Goal: Task Accomplishment & Management: Manage account settings

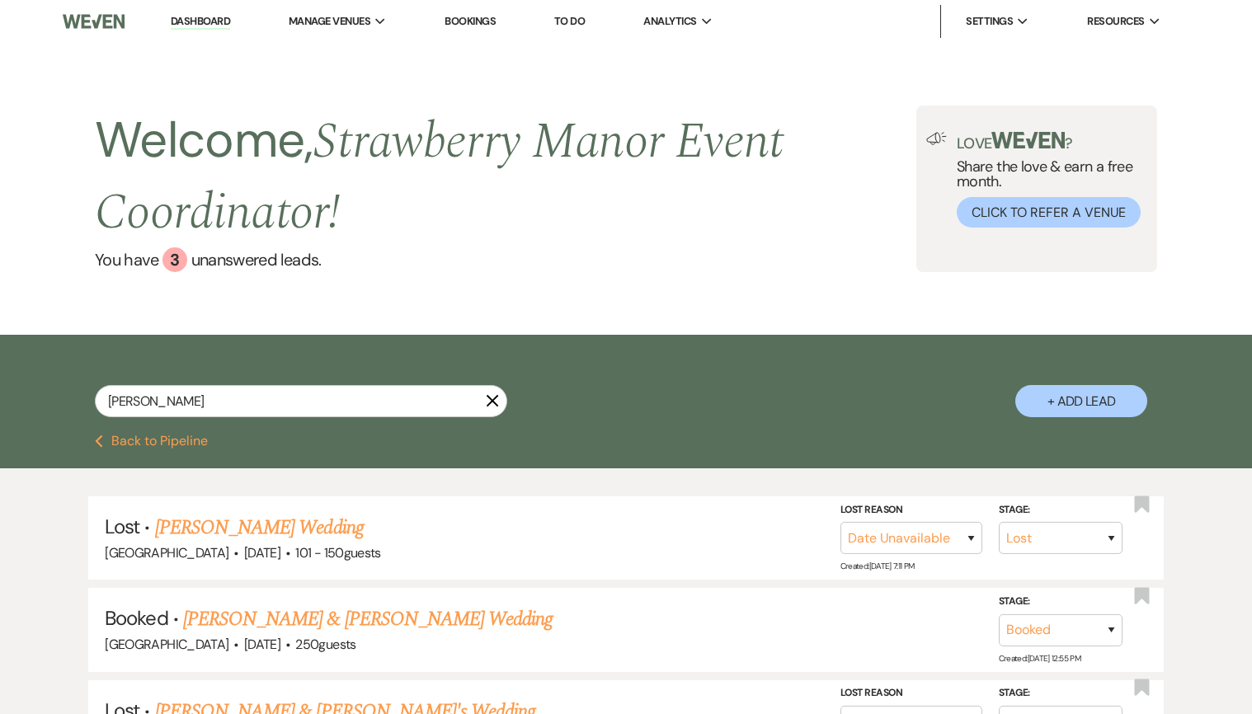
select select "8"
select select "5"
select select "8"
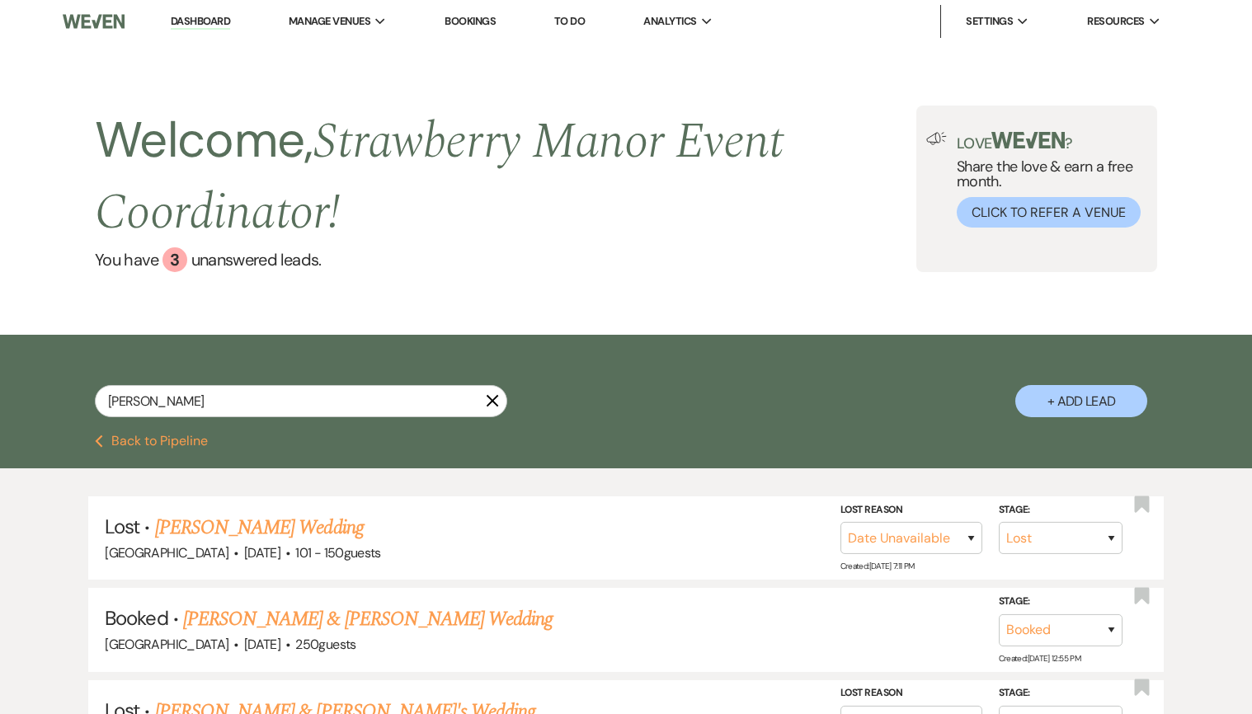
select select "7"
select select "8"
select select "5"
select select "8"
select select "5"
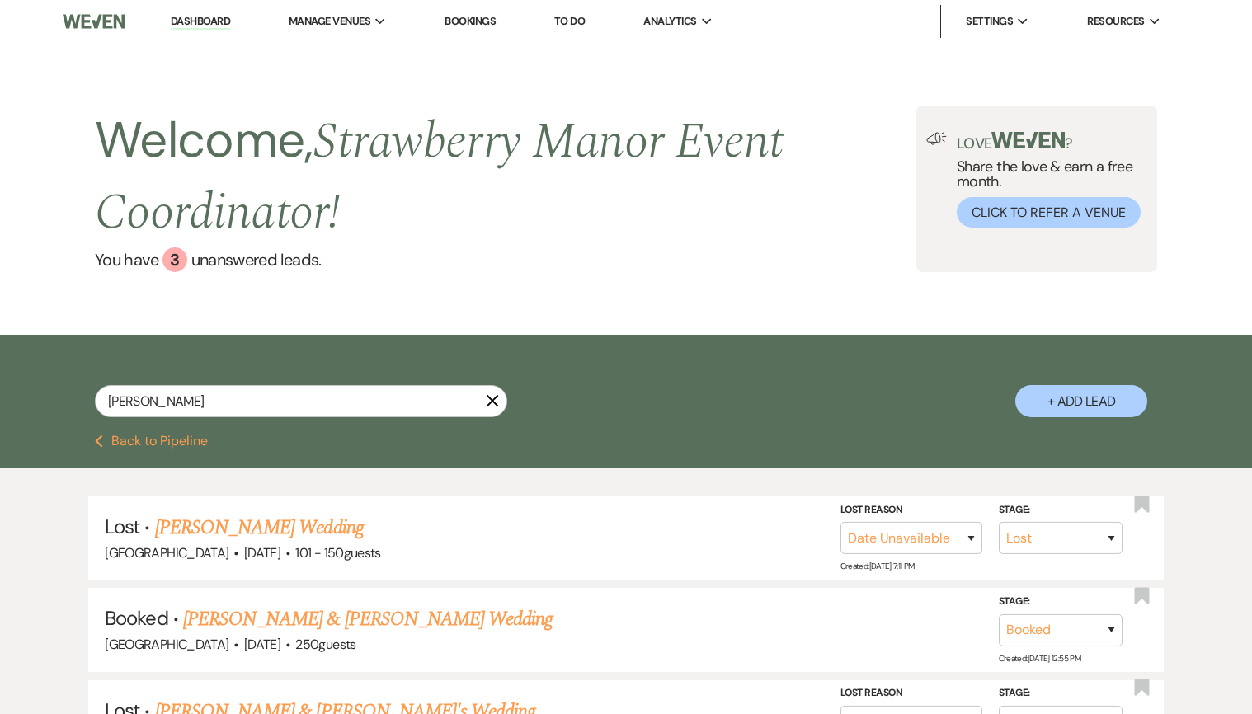
select select "8"
select select "5"
select select "8"
select select "5"
select select "8"
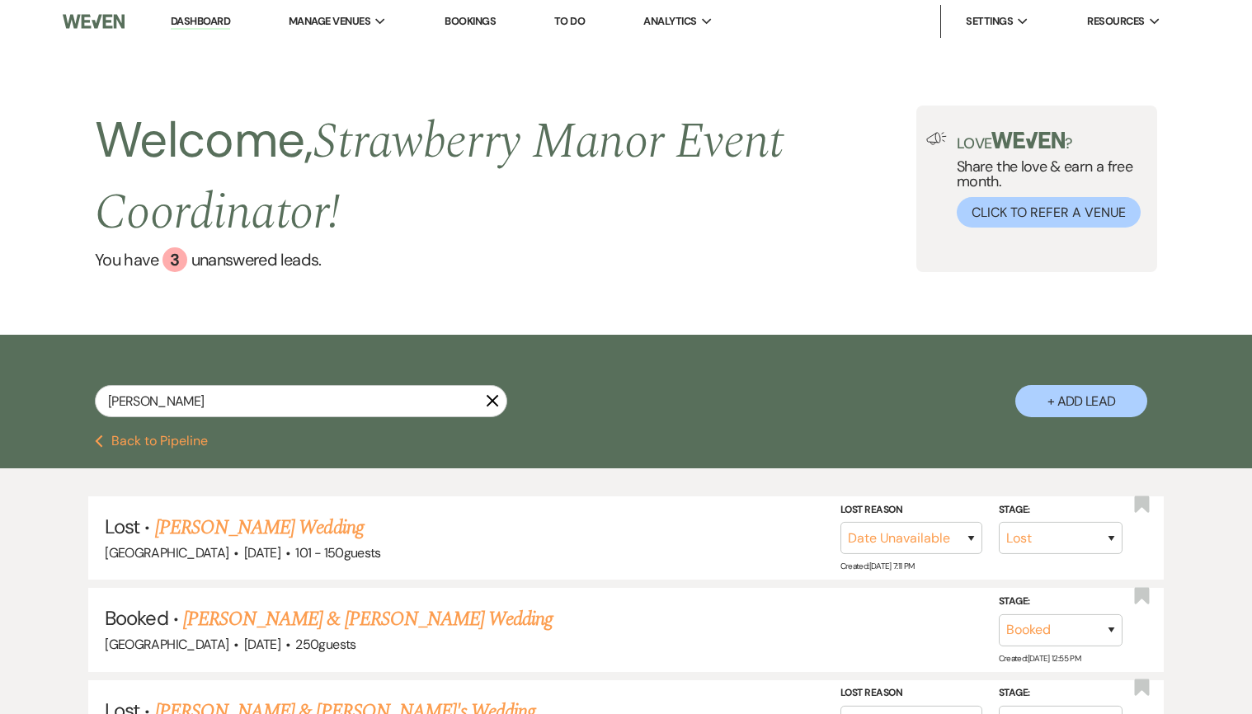
select select "5"
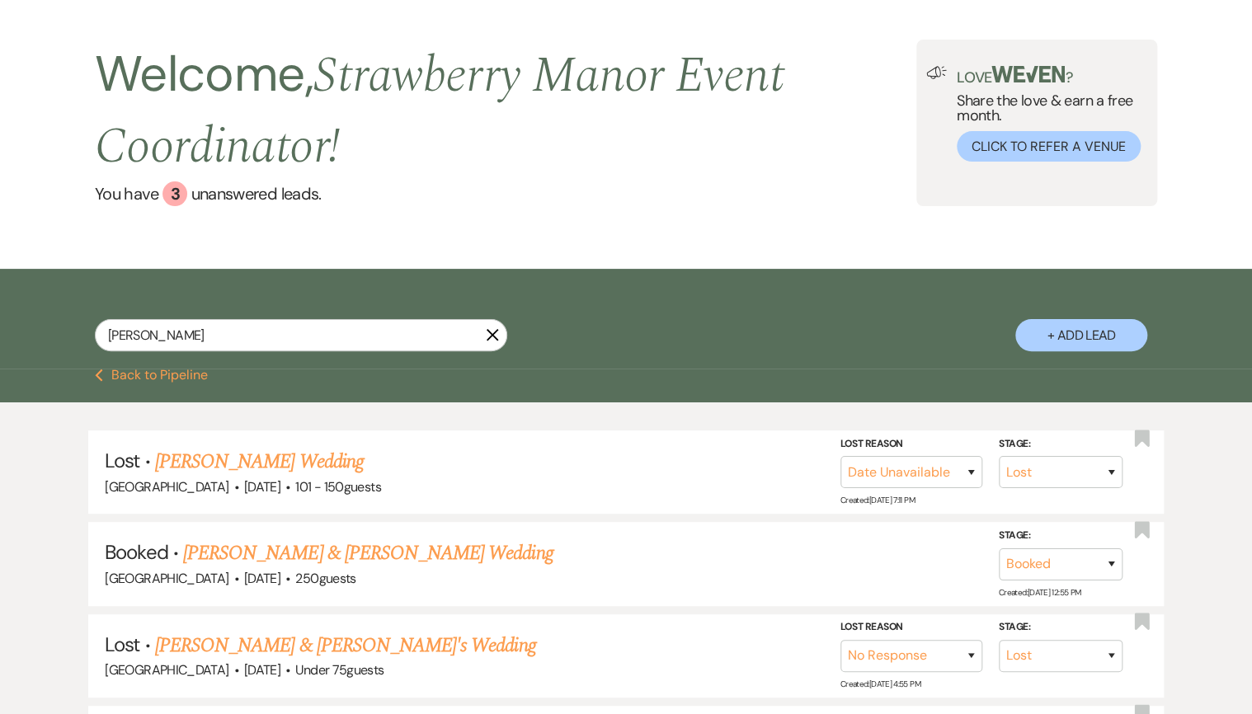
drag, startPoint x: 214, startPoint y: 337, endPoint x: 61, endPoint y: 330, distance: 152.8
click at [61, 330] on div "[PERSON_NAME] X + Add Lead" at bounding box center [626, 321] width 1188 height 88
type input "alyssa"
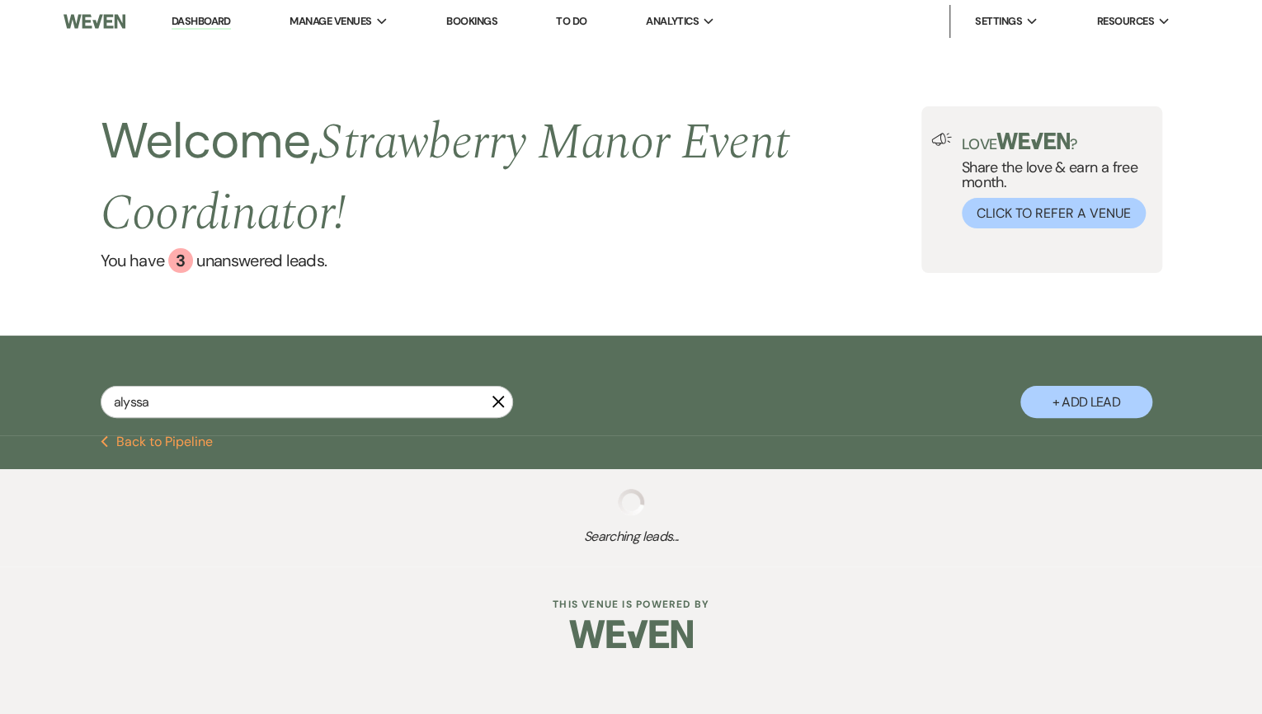
select select "8"
select select "5"
select select "8"
select select "5"
select select "8"
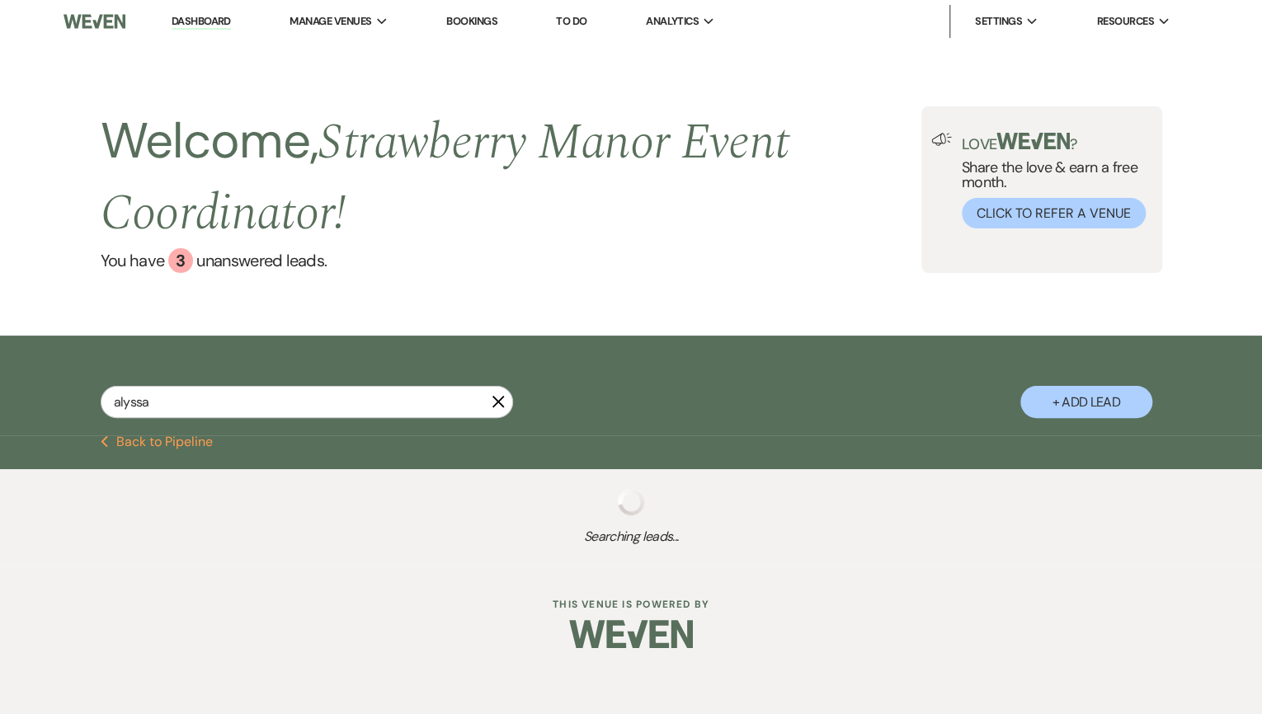
select select "5"
select select "8"
select select "5"
select select "8"
select select "5"
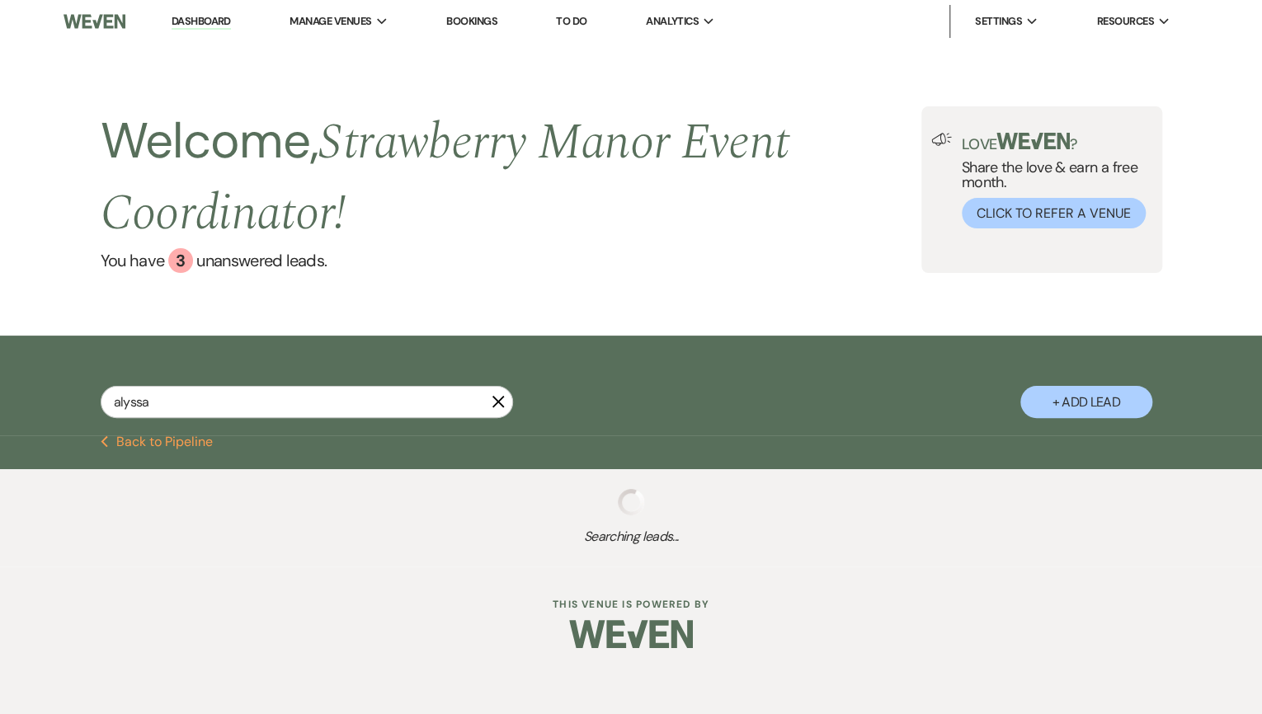
select select "8"
select select "5"
select select "8"
select select "5"
select select "8"
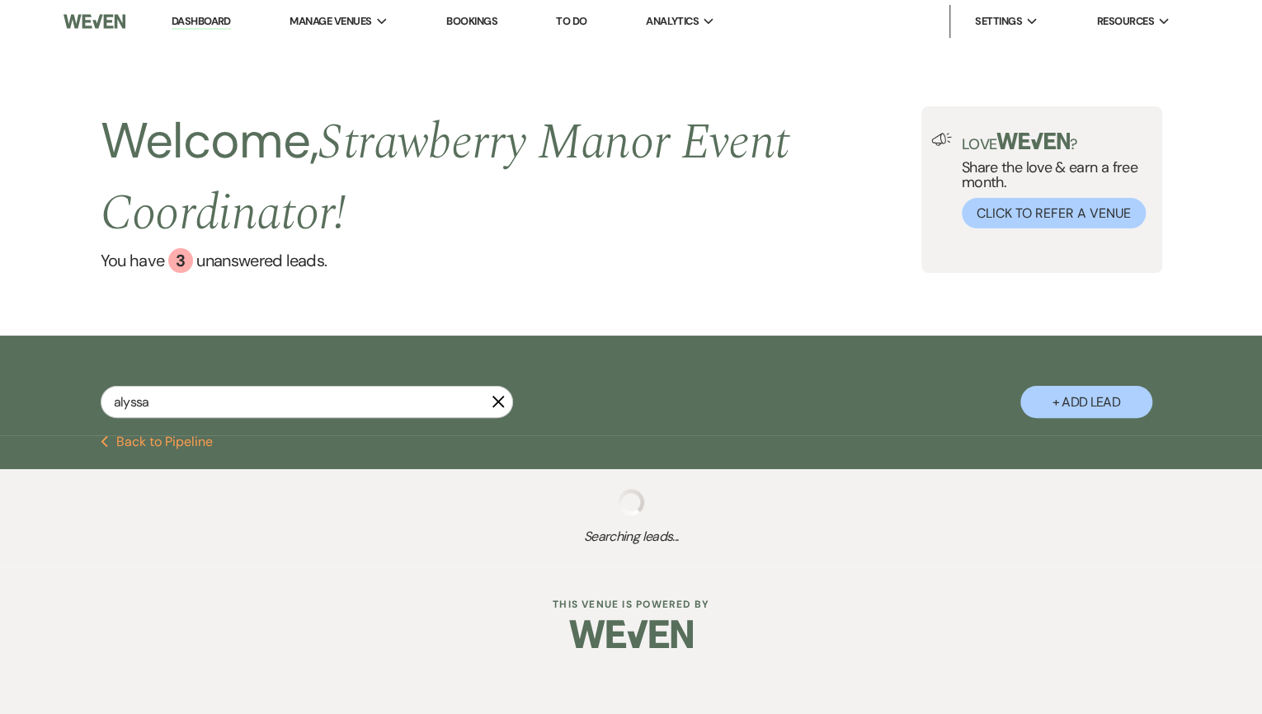
select select "6"
select select "8"
select select "5"
select select "8"
select select "5"
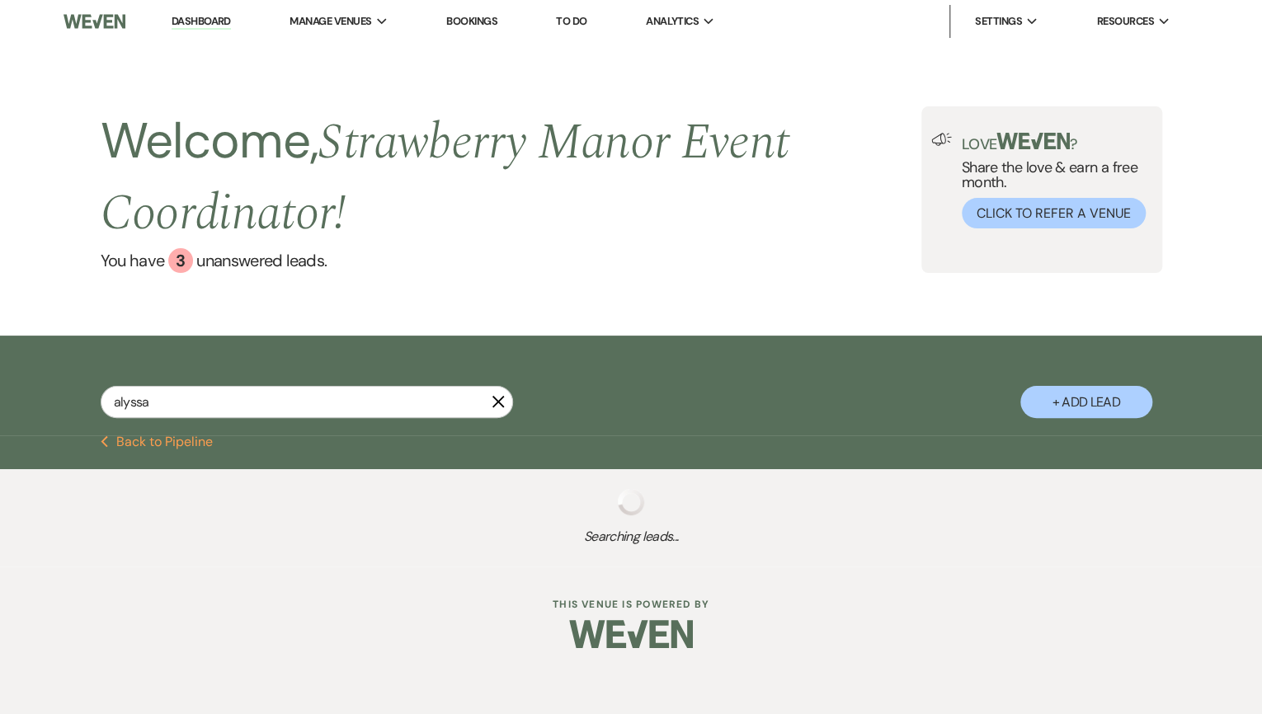
select select "8"
select select "5"
select select "8"
select select "5"
select select "8"
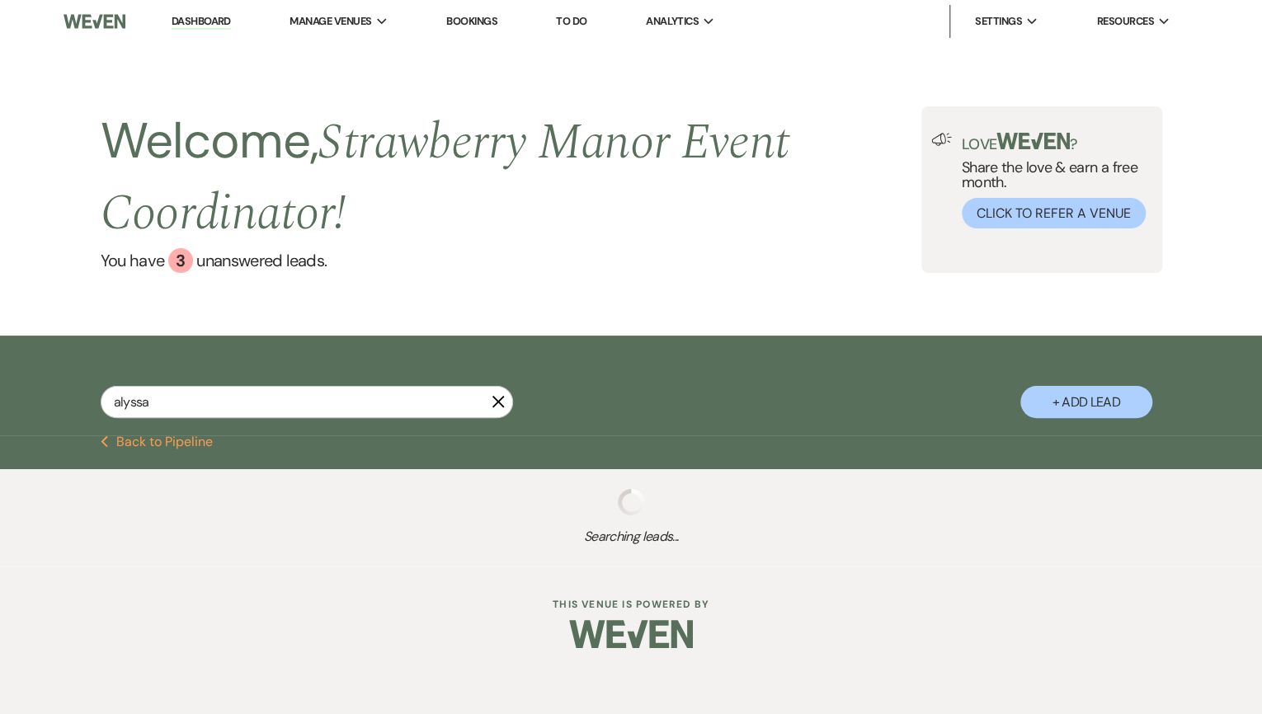
select select "5"
select select "8"
select select "5"
select select "8"
select select "5"
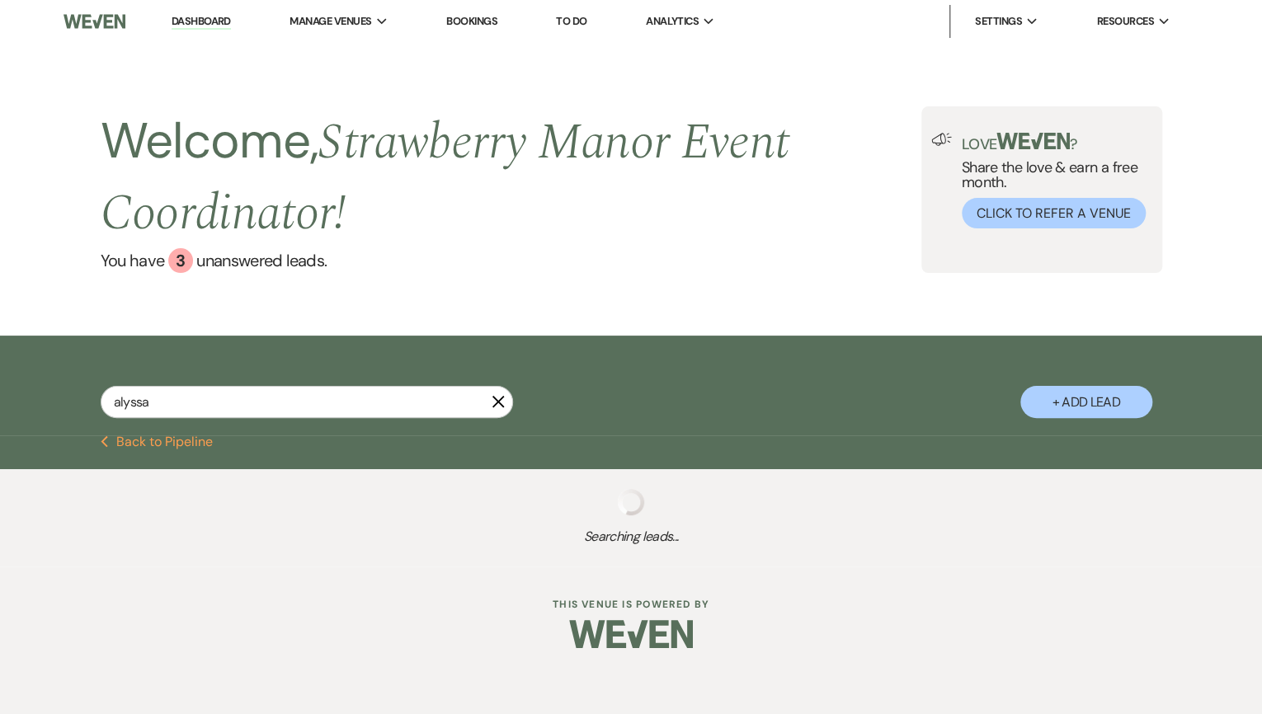
select select "8"
select select "5"
select select "8"
select select "5"
select select "8"
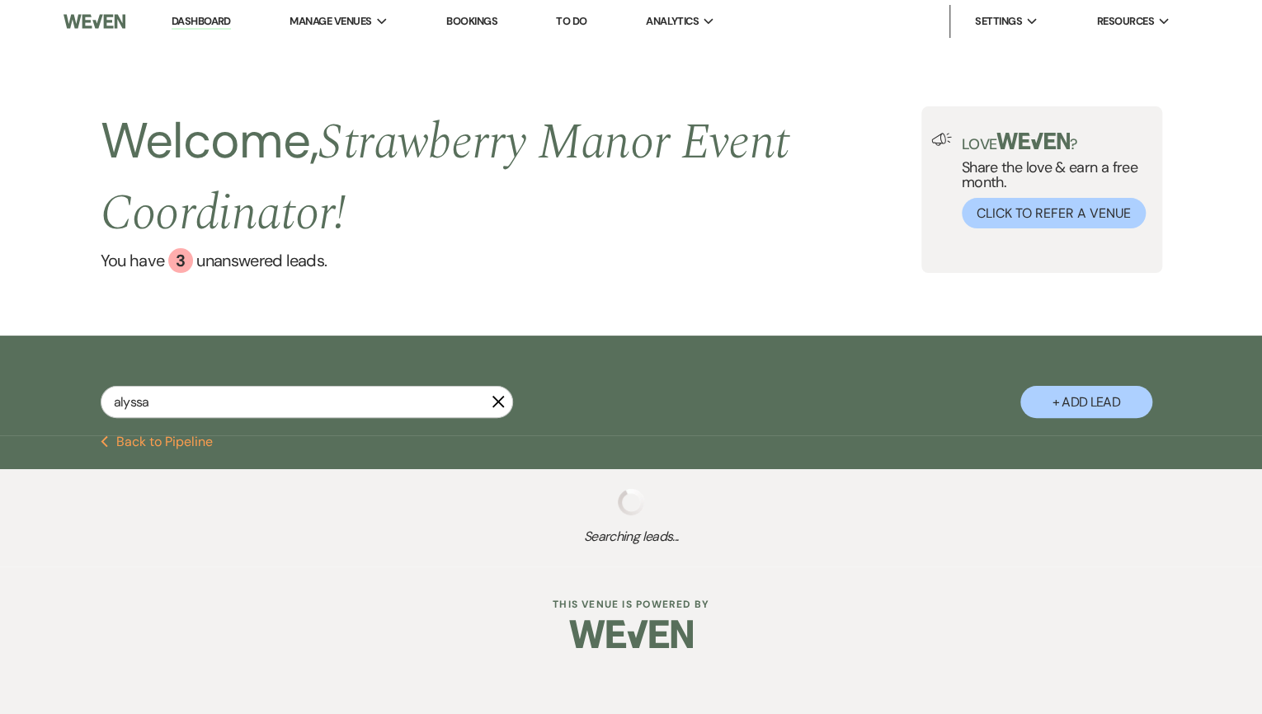
select select "5"
select select "8"
select select "5"
select select "8"
select select "5"
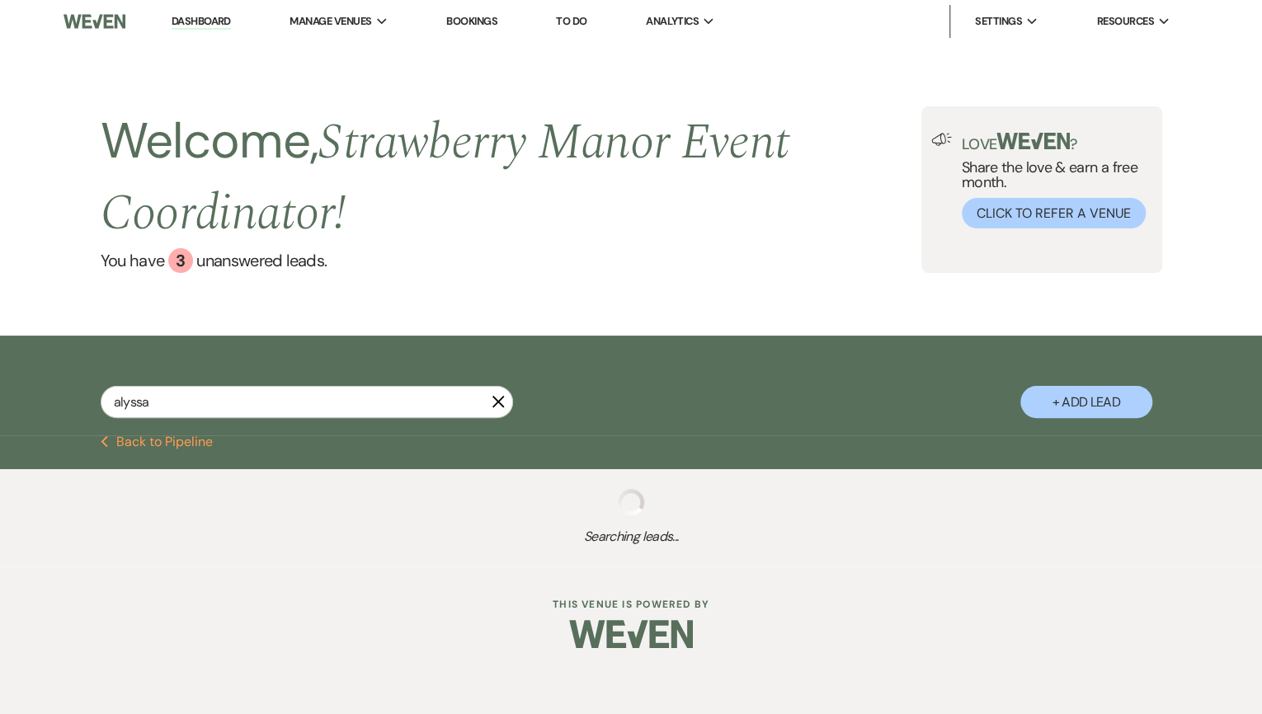
select select "8"
select select "5"
select select "8"
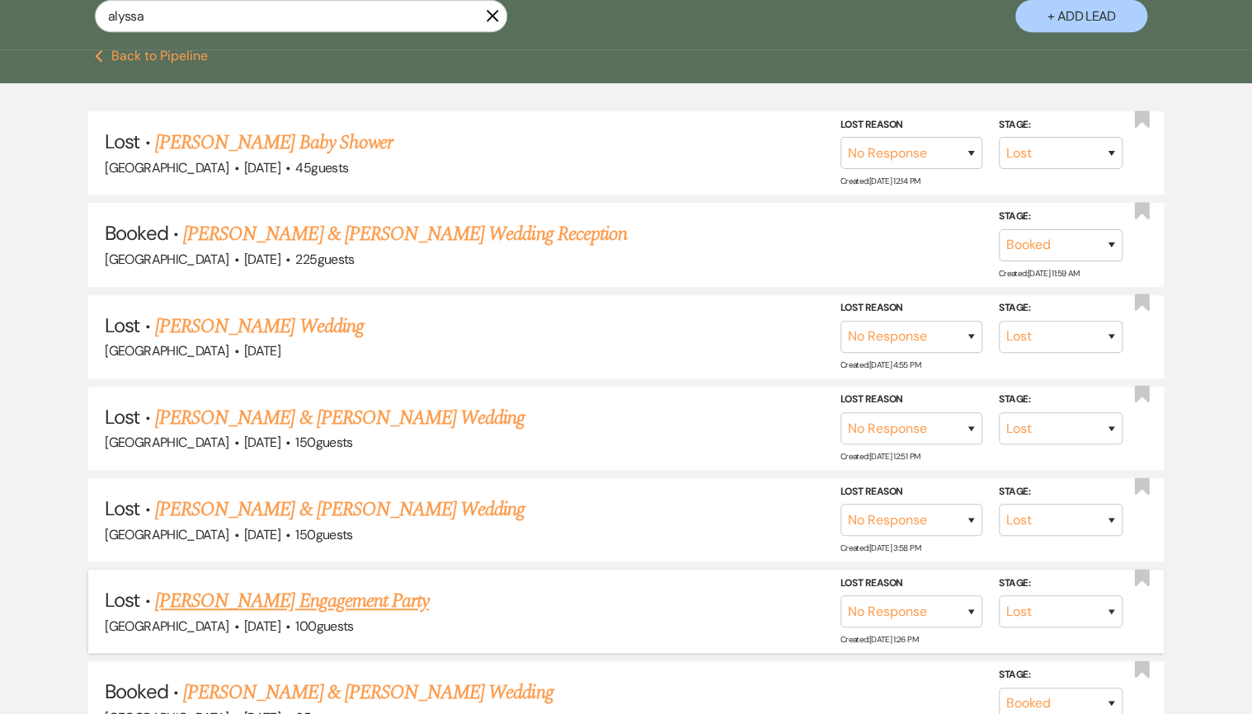
scroll to position [396, 0]
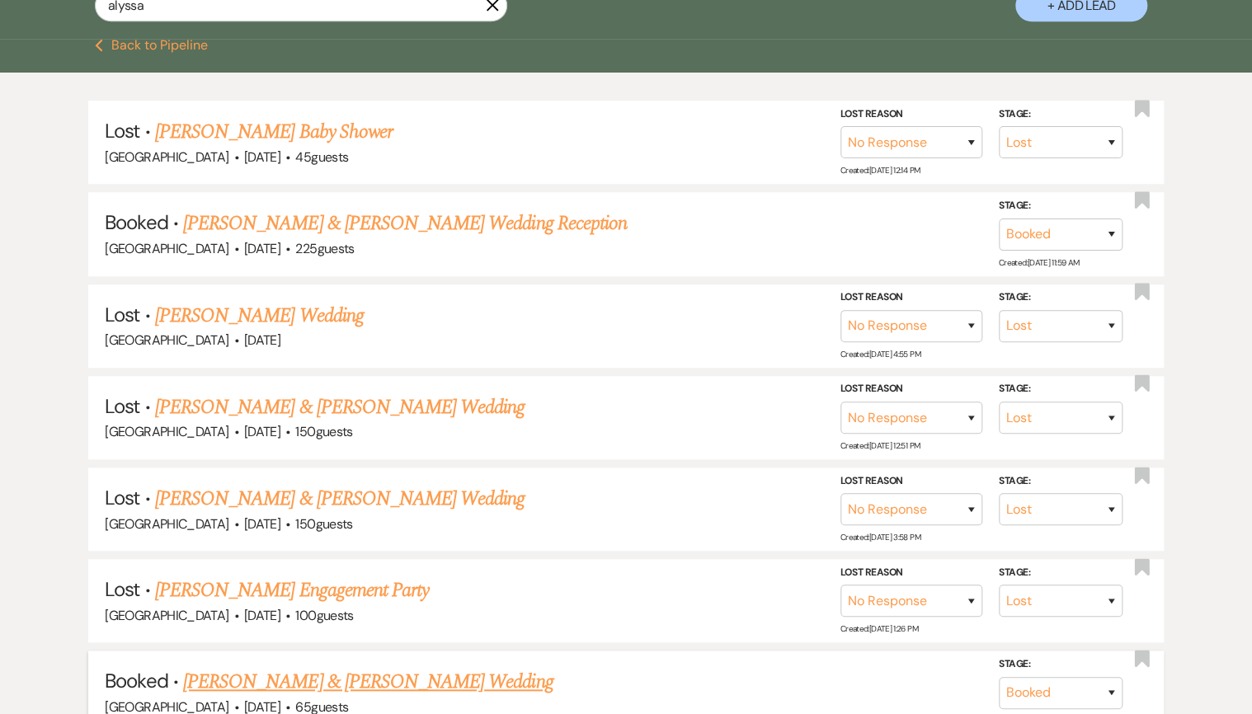
type input "alyssa"
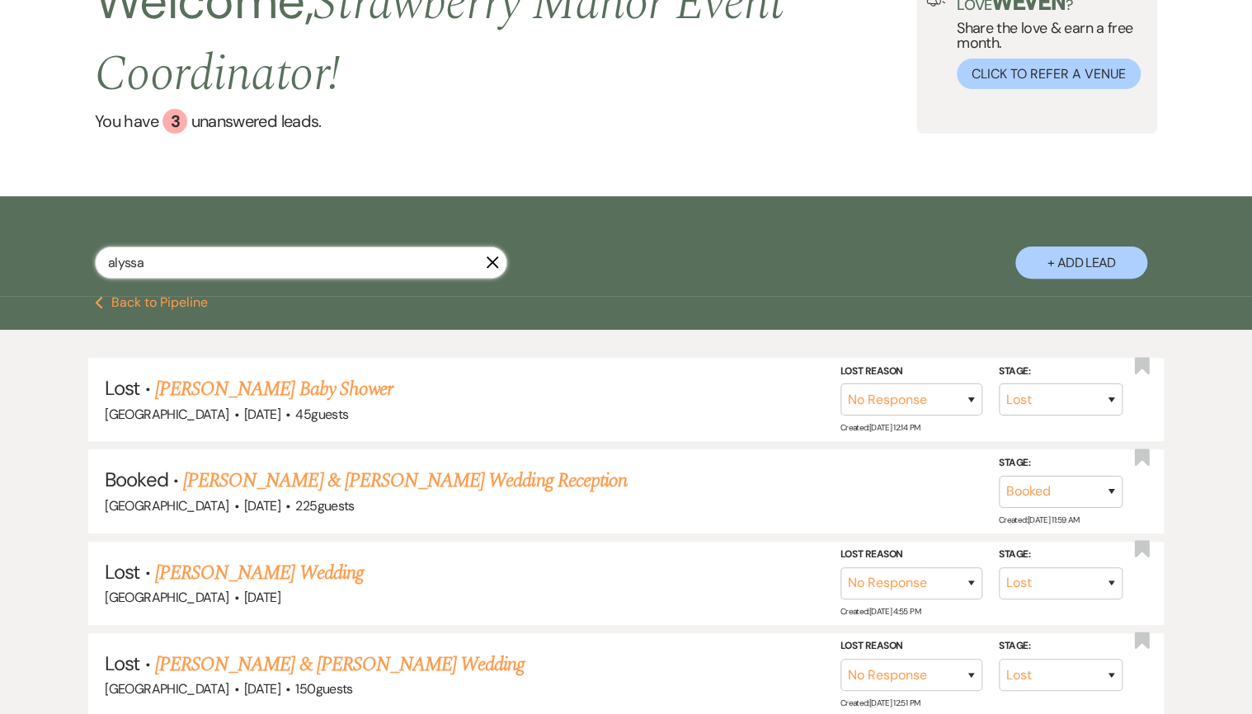
scroll to position [132, 0]
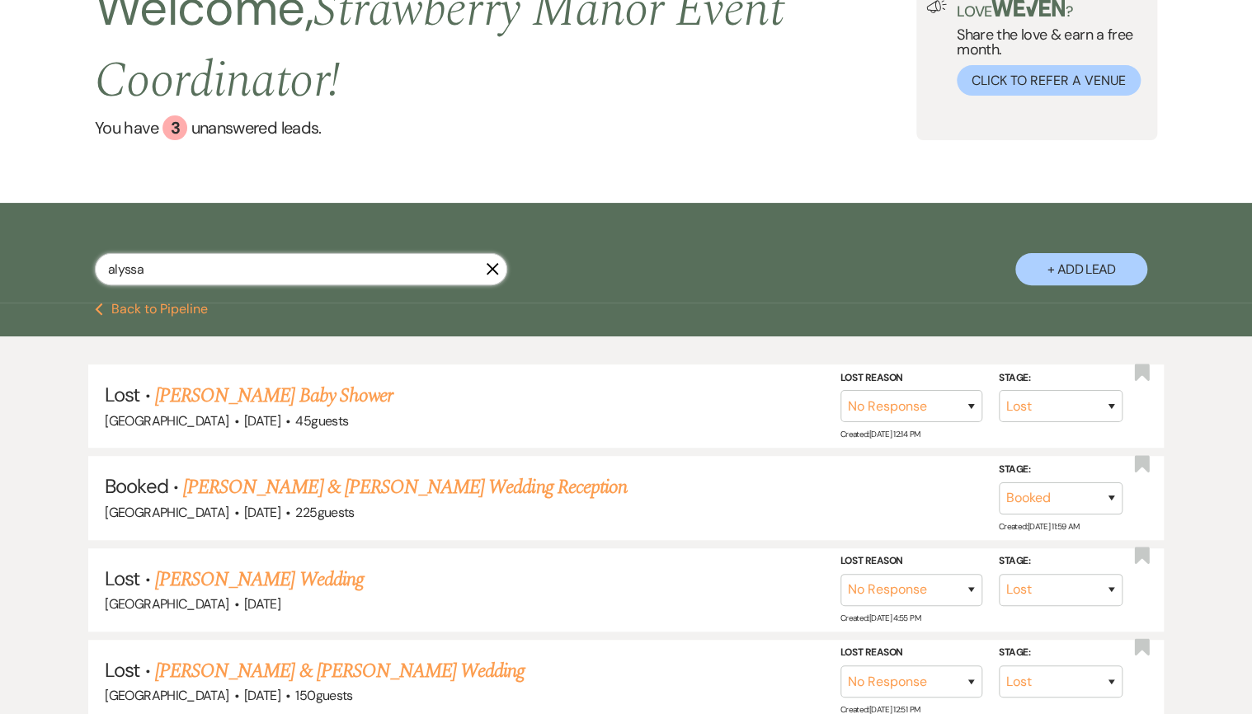
click at [138, 276] on input "alyssa" at bounding box center [301, 269] width 412 height 32
drag, startPoint x: 353, startPoint y: 269, endPoint x: 337, endPoint y: 266, distance: 16.8
click at [351, 267] on input "alyssa" at bounding box center [301, 269] width 412 height 32
drag, startPoint x: 413, startPoint y: 274, endPoint x: 31, endPoint y: 271, distance: 382.0
click at [30, 271] on div "alyssa X + Add Lead" at bounding box center [626, 253] width 1252 height 101
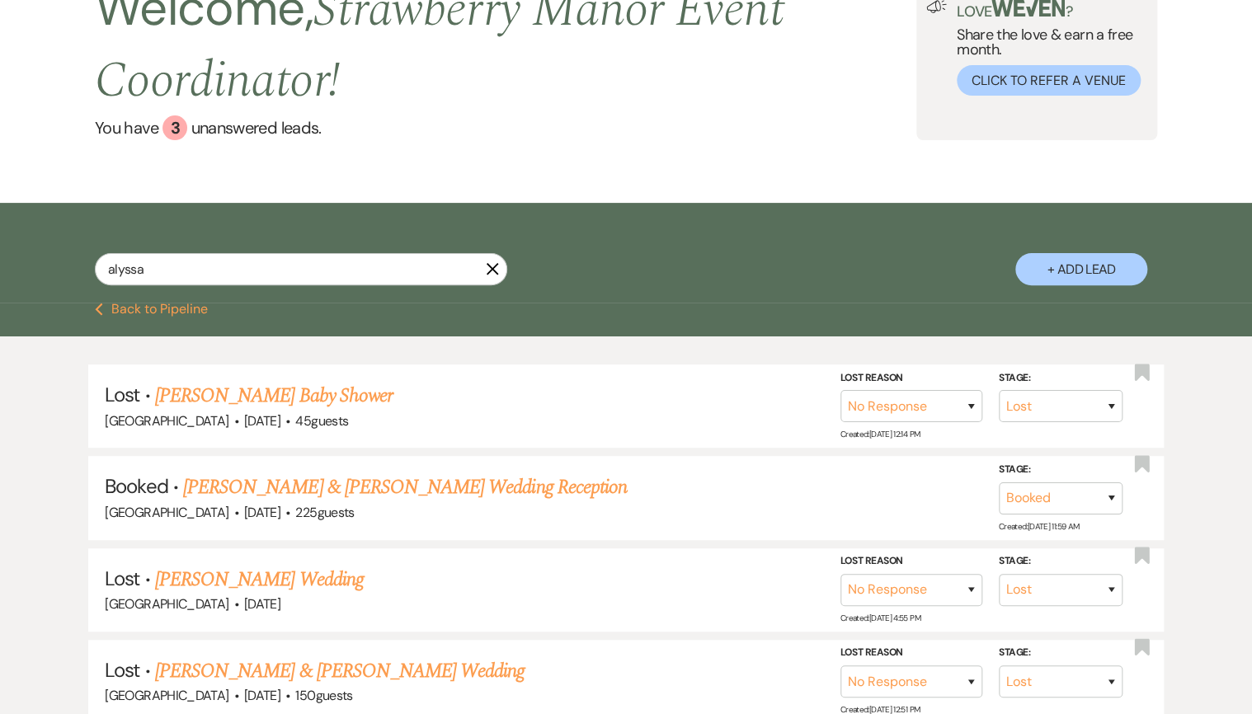
click at [493, 271] on icon "X" at bounding box center [492, 268] width 13 height 13
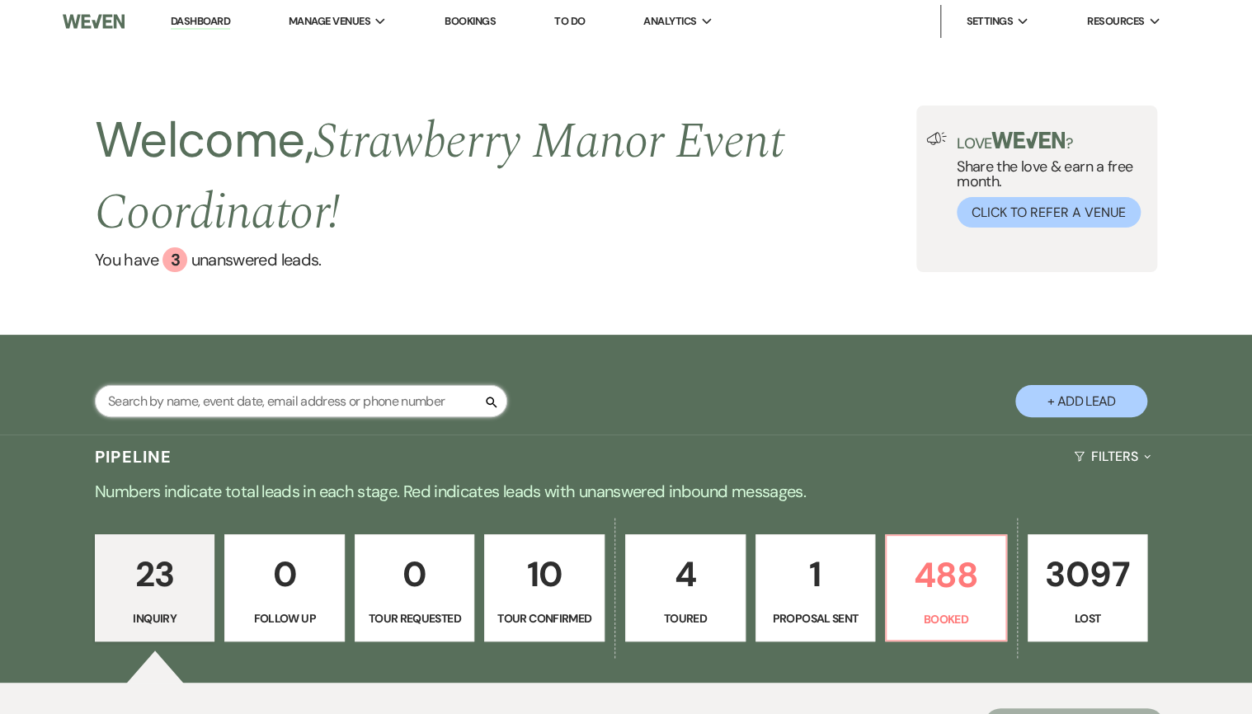
click at [216, 409] on input "text" at bounding box center [301, 401] width 412 height 32
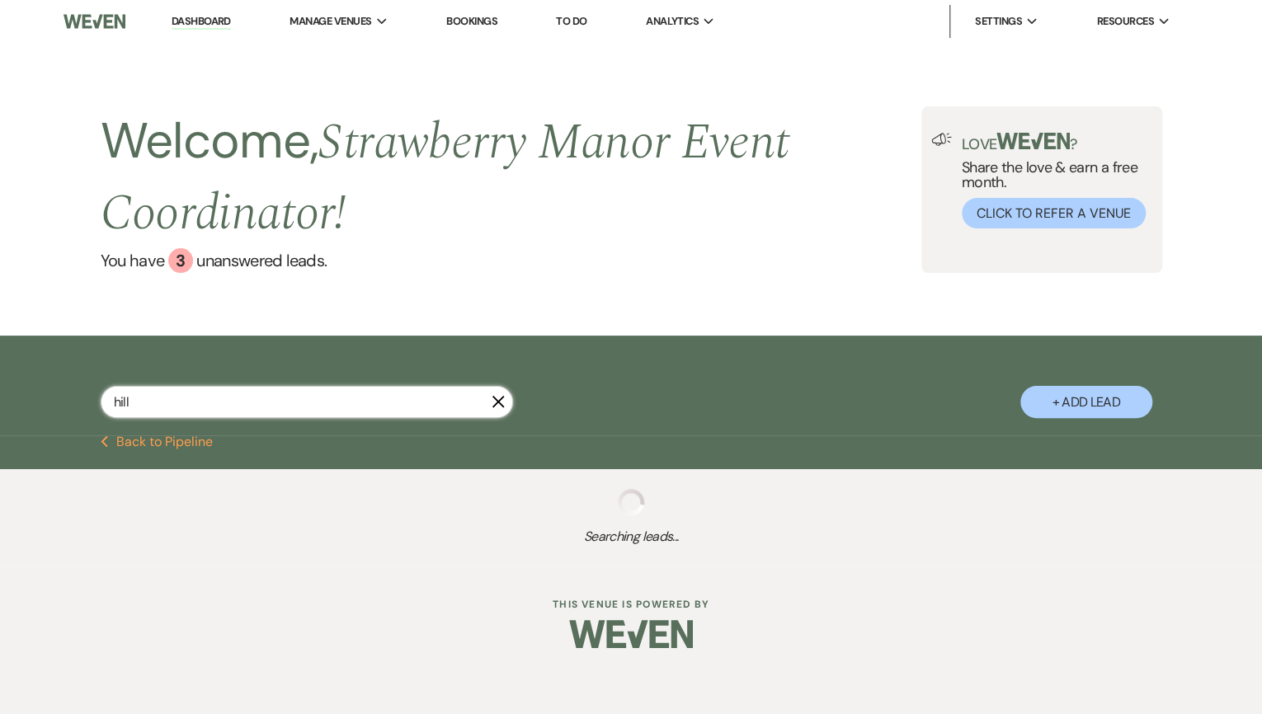
type input "hill"
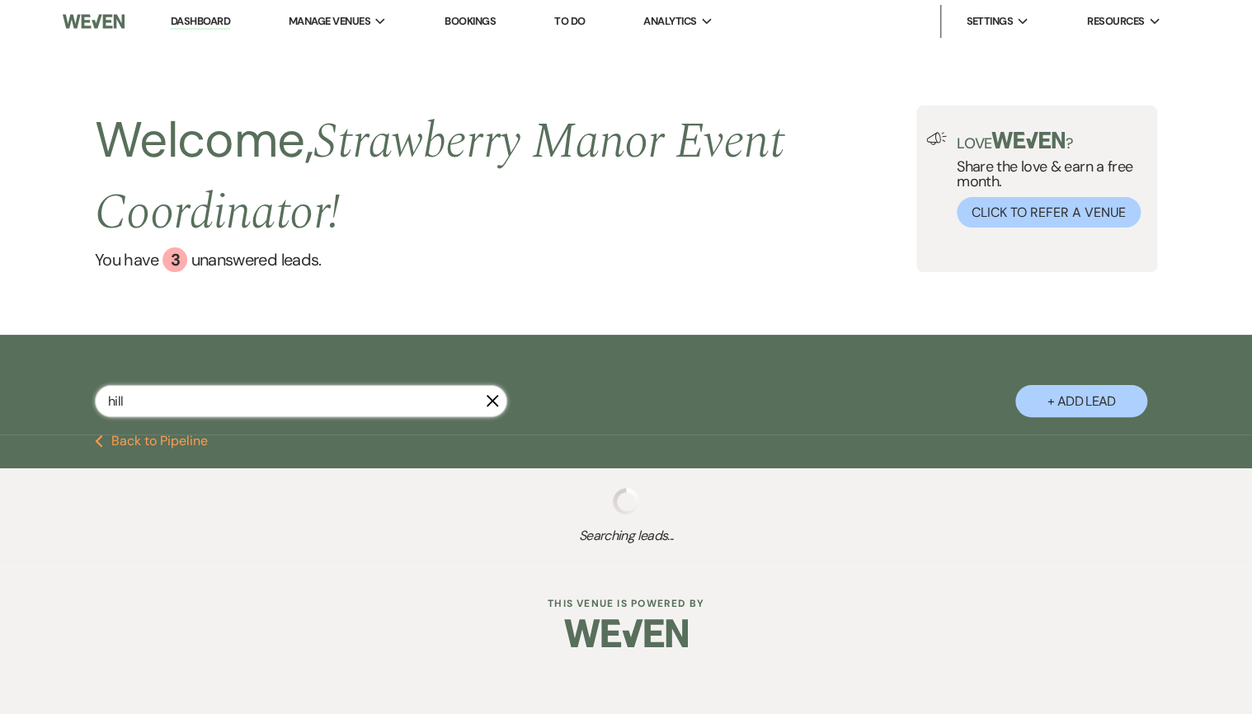
select select "8"
select select "5"
select select "8"
select select "5"
select select "8"
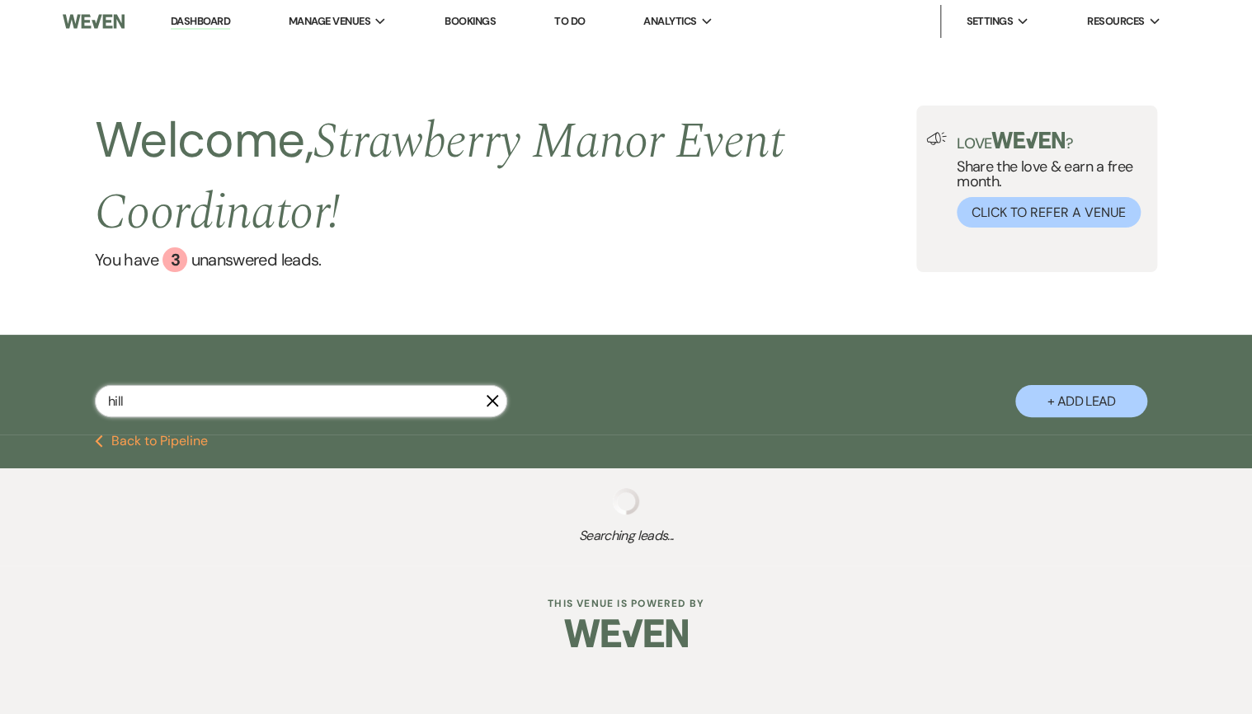
select select "4"
select select "8"
select select "5"
select select "8"
select select "5"
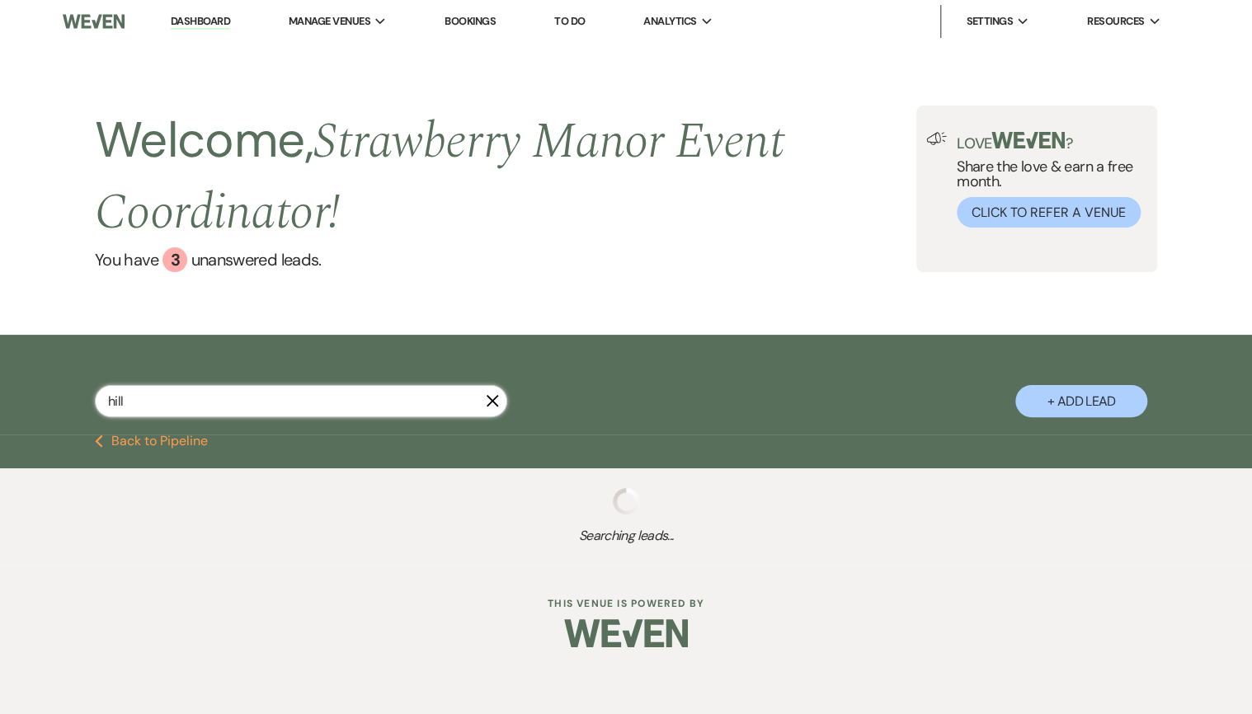
select select "8"
select select "5"
select select "8"
select select "5"
select select "8"
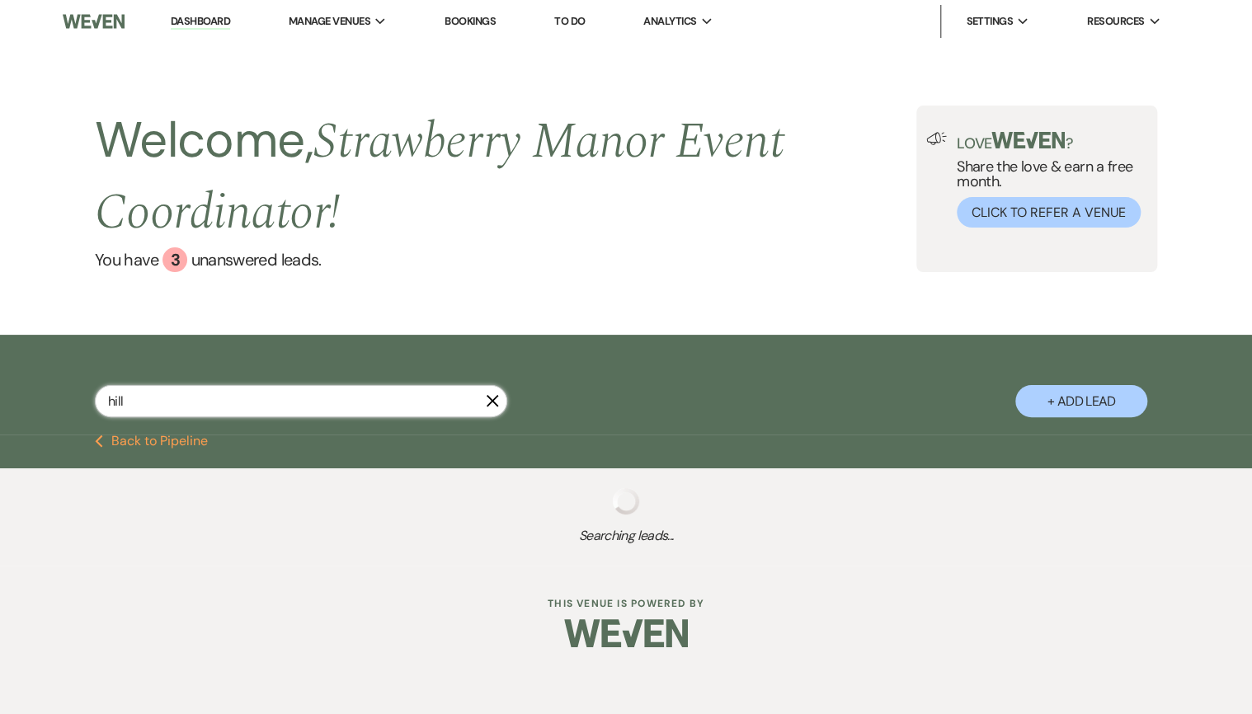
select select "8"
select select "5"
select select "8"
select select "5"
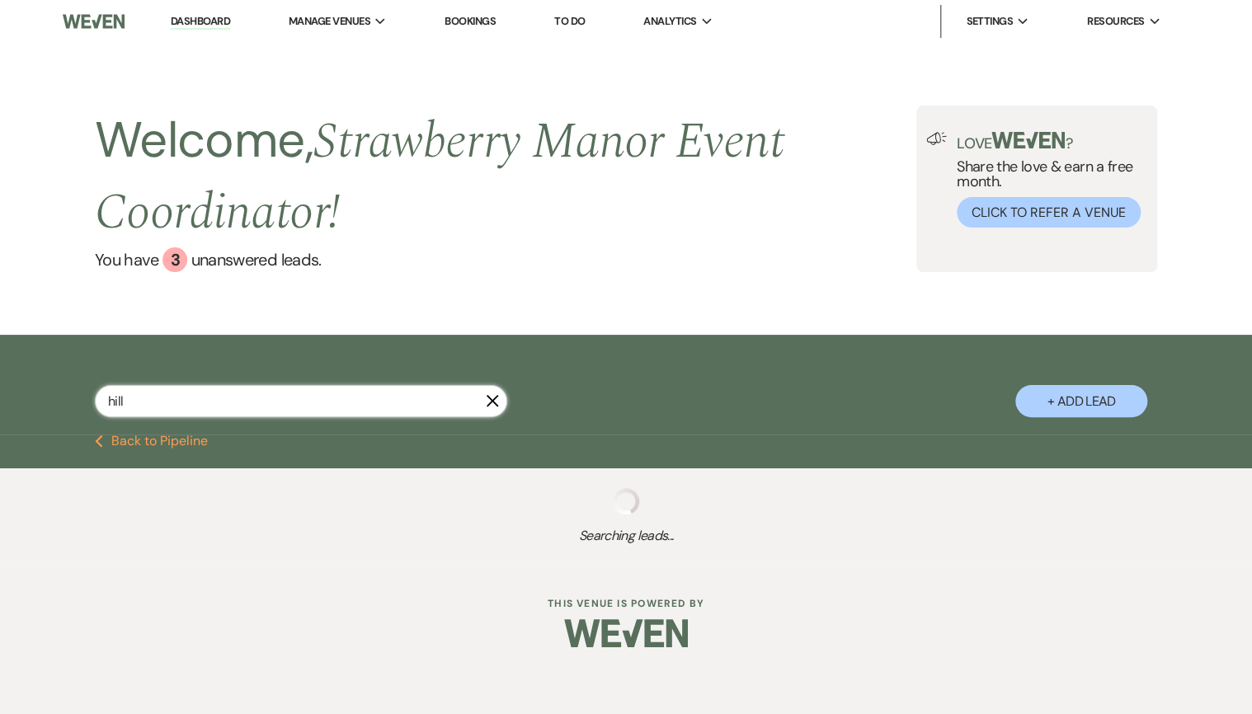
select select "8"
select select "5"
select select "8"
select select "5"
select select "8"
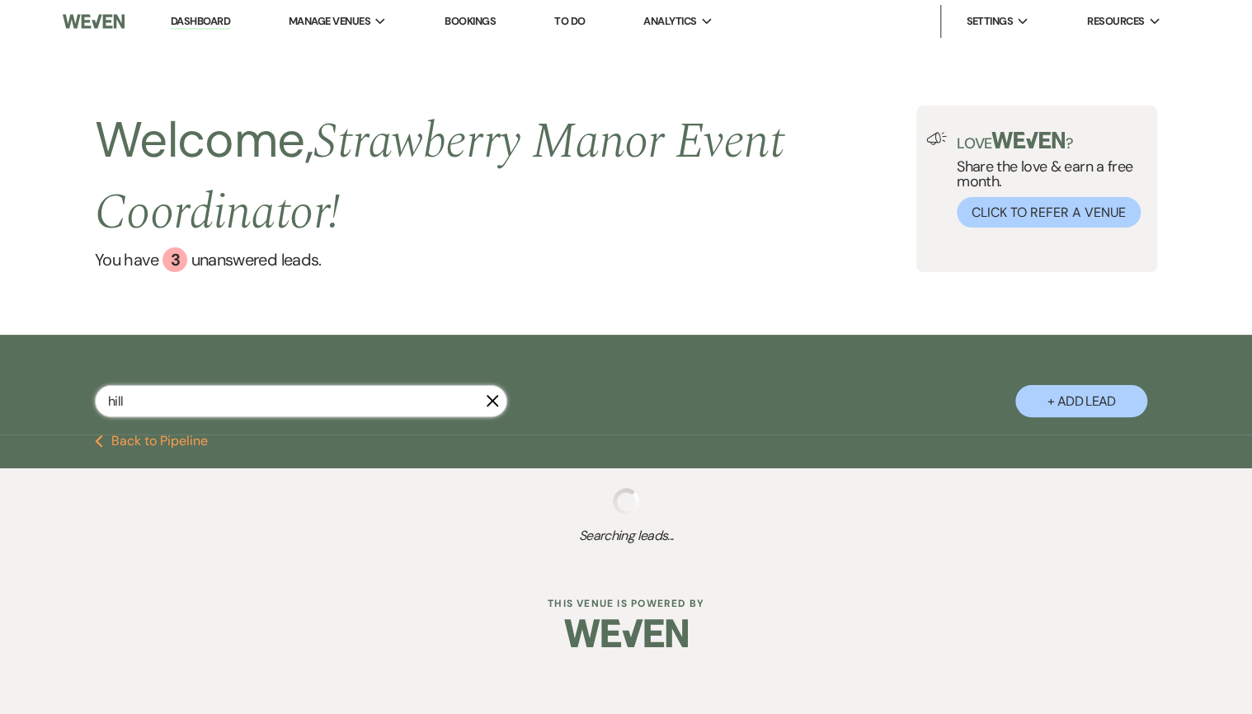
select select "5"
select select "8"
select select "5"
select select "8"
select select "5"
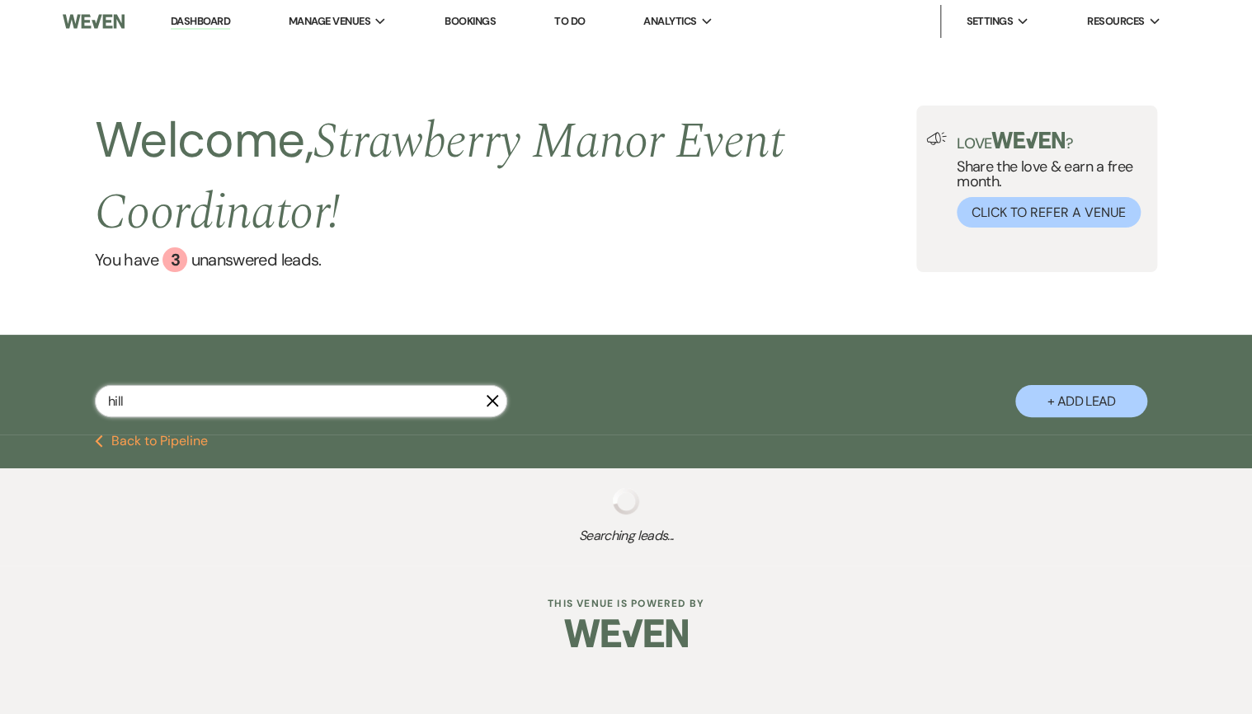
select select "8"
select select "5"
select select "8"
select select "5"
select select "8"
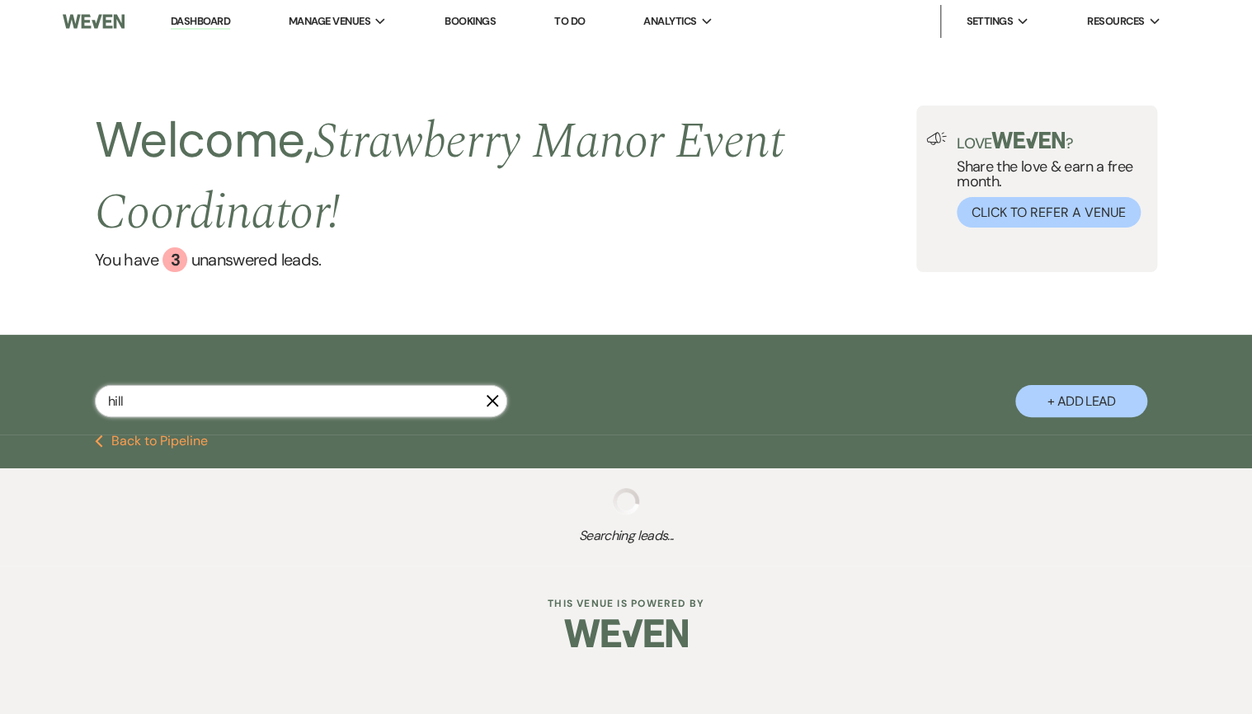
select select "5"
select select "8"
select select "5"
select select "8"
select select "5"
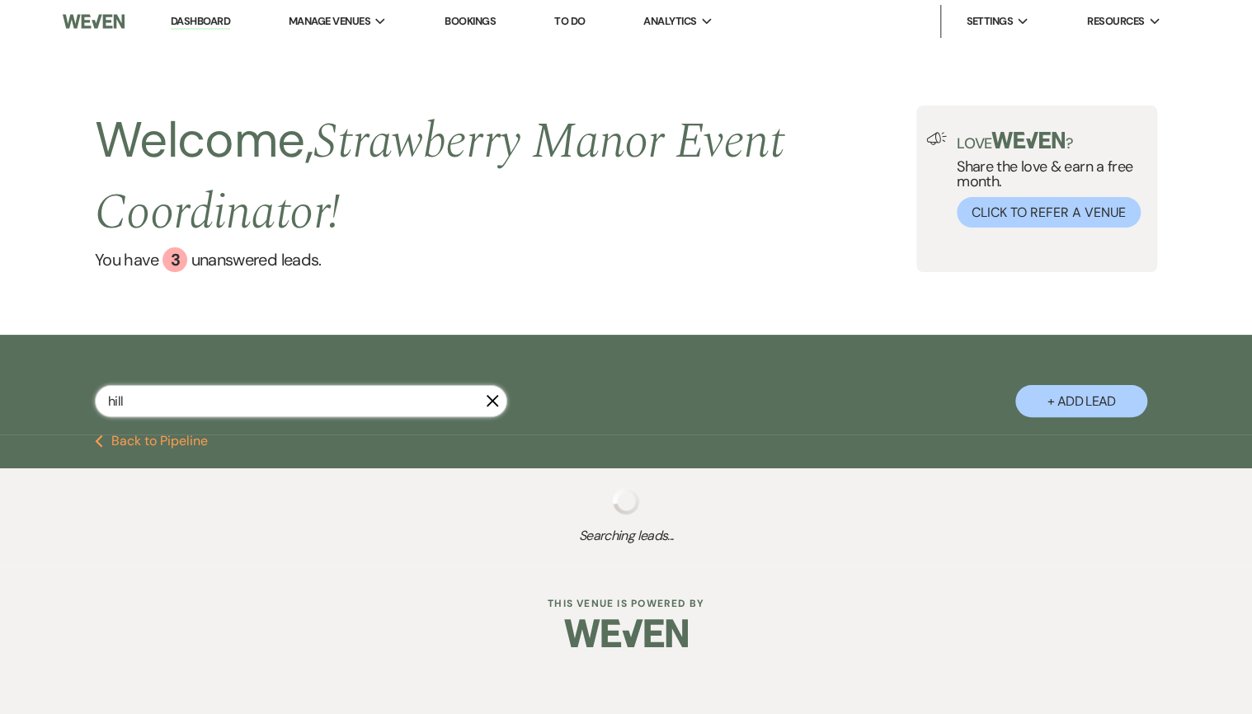
select select "8"
select select "9"
select select "8"
select select "5"
select select "8"
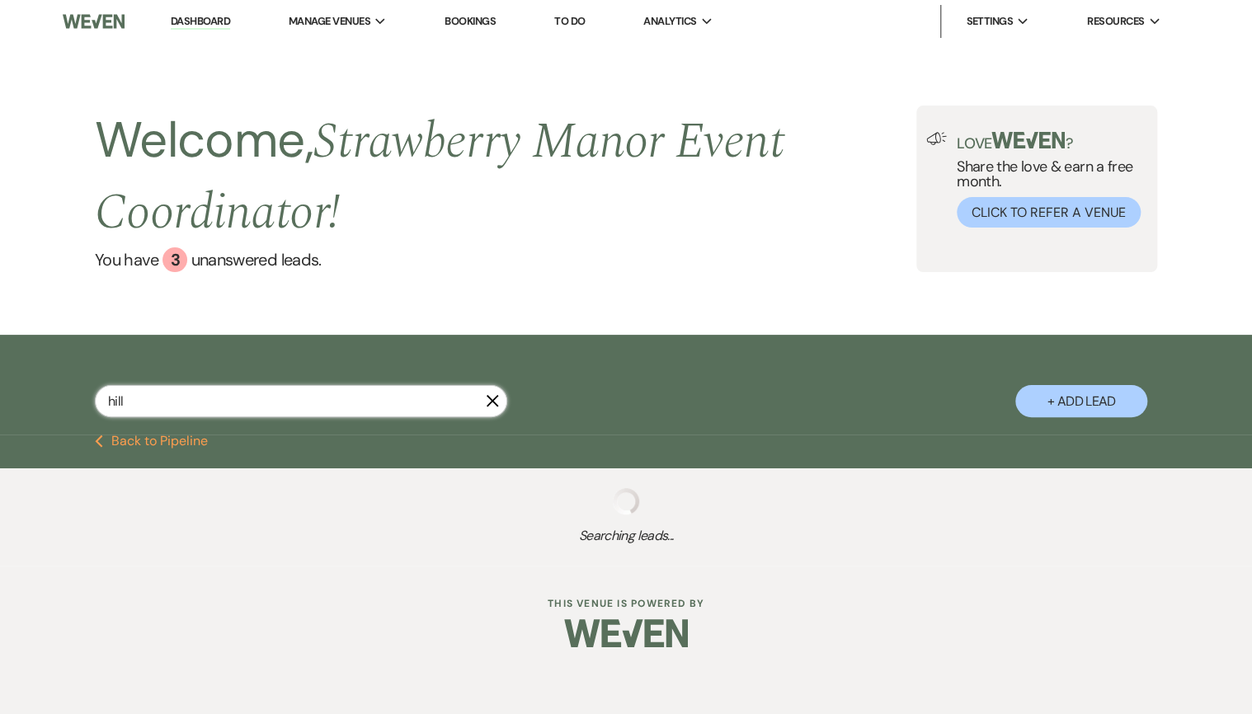
select select "8"
select select "5"
select select "8"
select select "11"
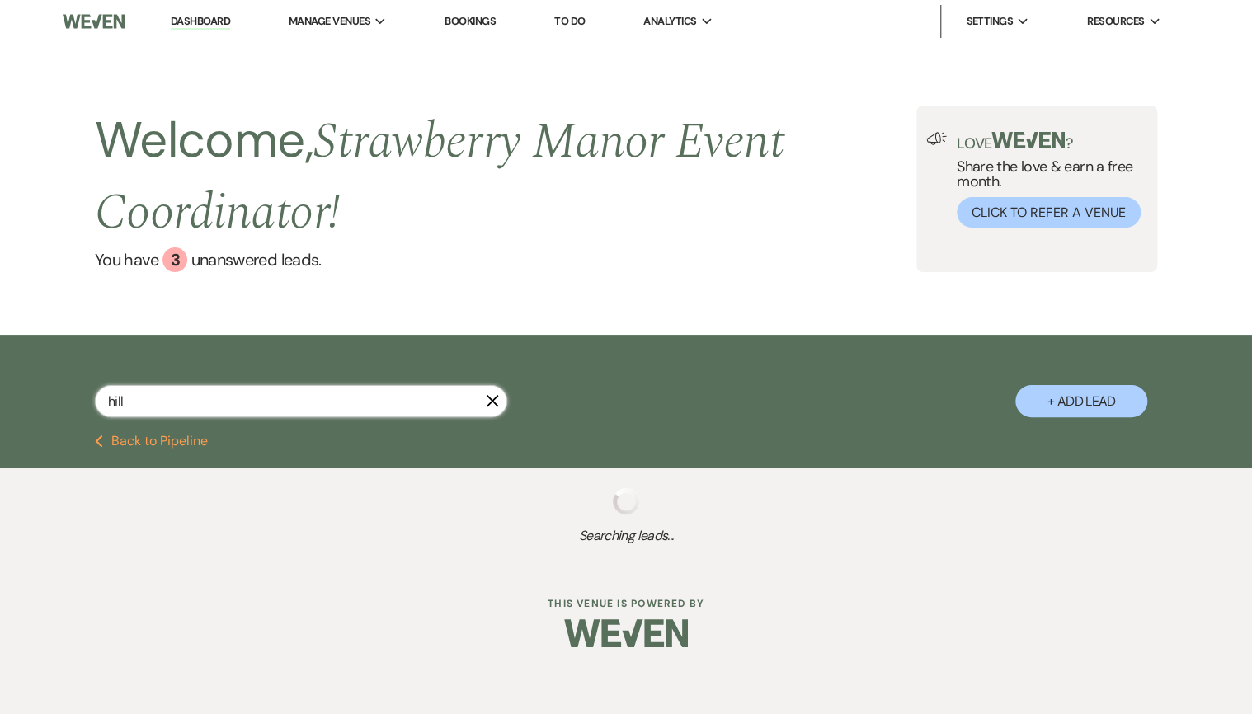
select select "8"
select select "5"
select select "8"
select select "7"
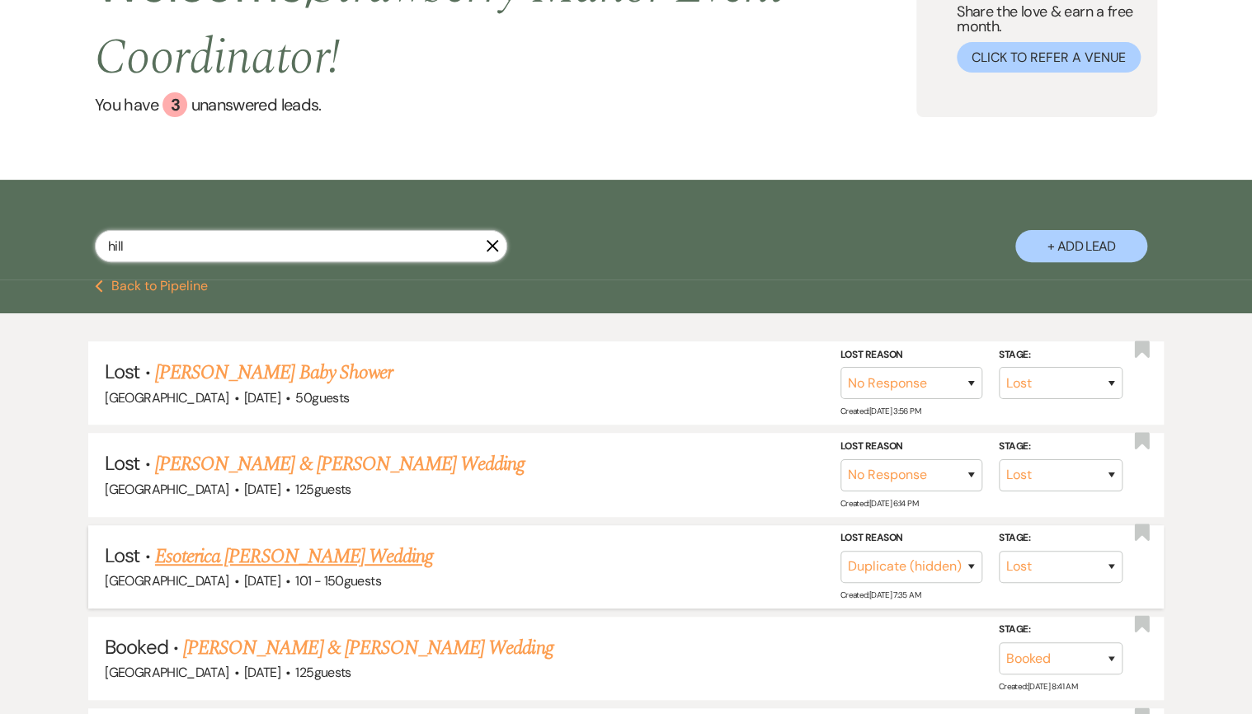
scroll to position [198, 0]
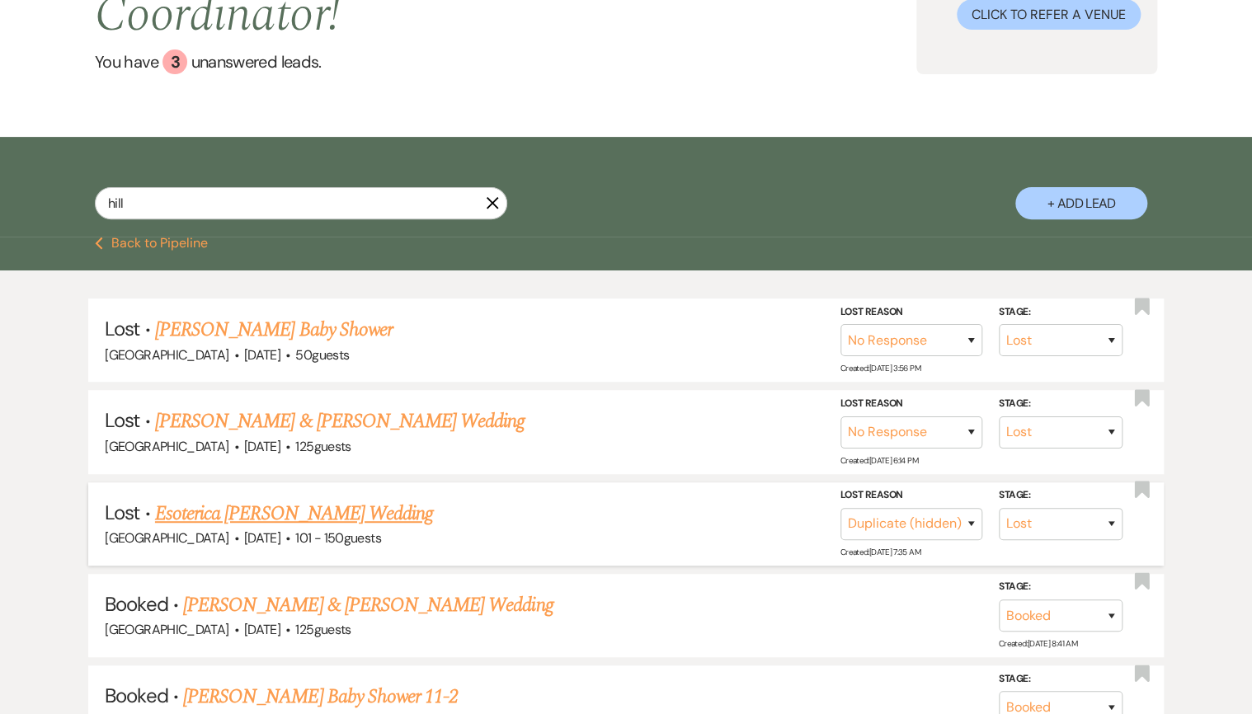
click at [290, 510] on link "Esoterica [PERSON_NAME] Wedding" at bounding box center [294, 514] width 278 height 30
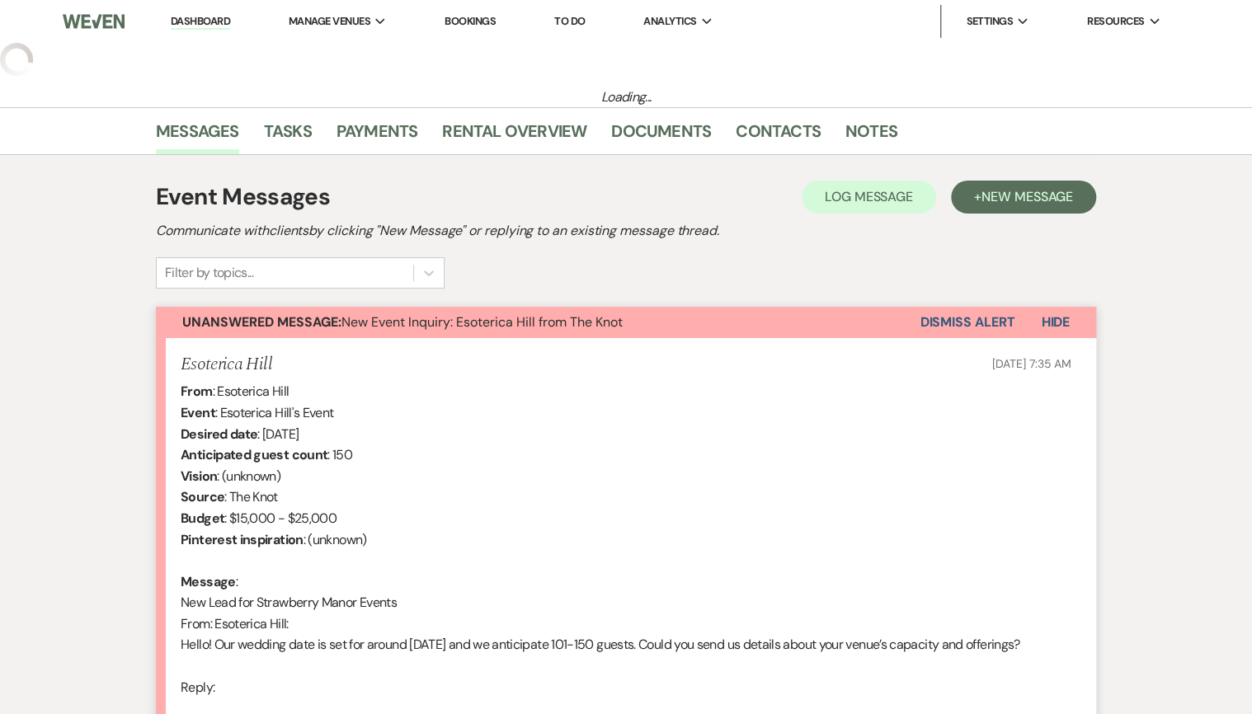
select select "8"
select select "4"
select select "2"
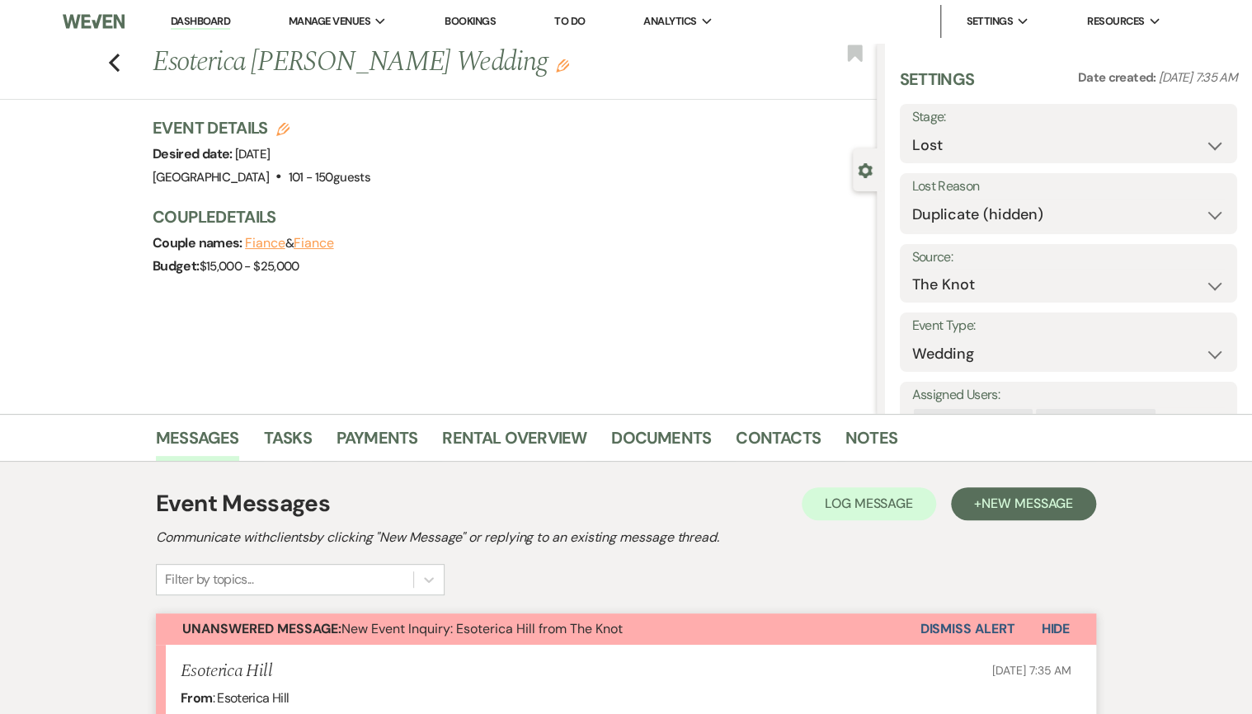
click at [994, 617] on button "Dismiss Alert" at bounding box center [967, 629] width 95 height 31
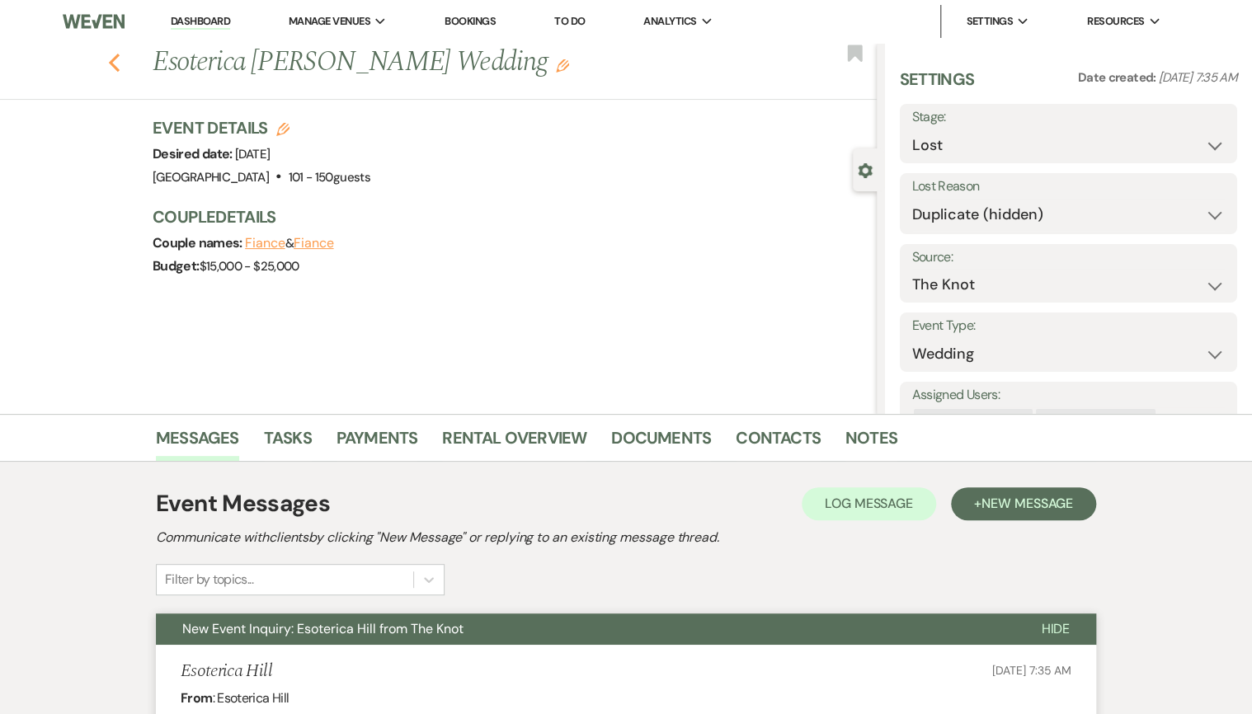
click at [115, 64] on icon "Previous" at bounding box center [114, 63] width 12 height 20
select select "8"
select select "5"
select select "8"
select select "5"
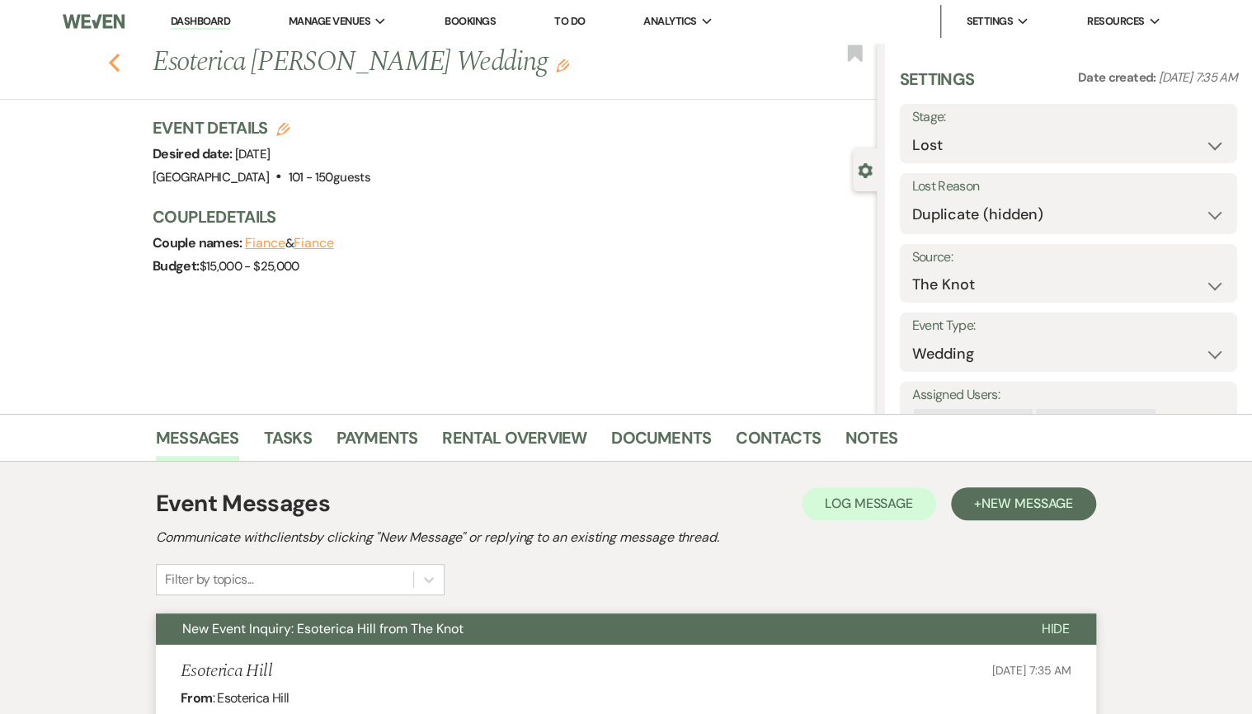
select select "8"
select select "4"
select select "8"
select select "5"
select select "8"
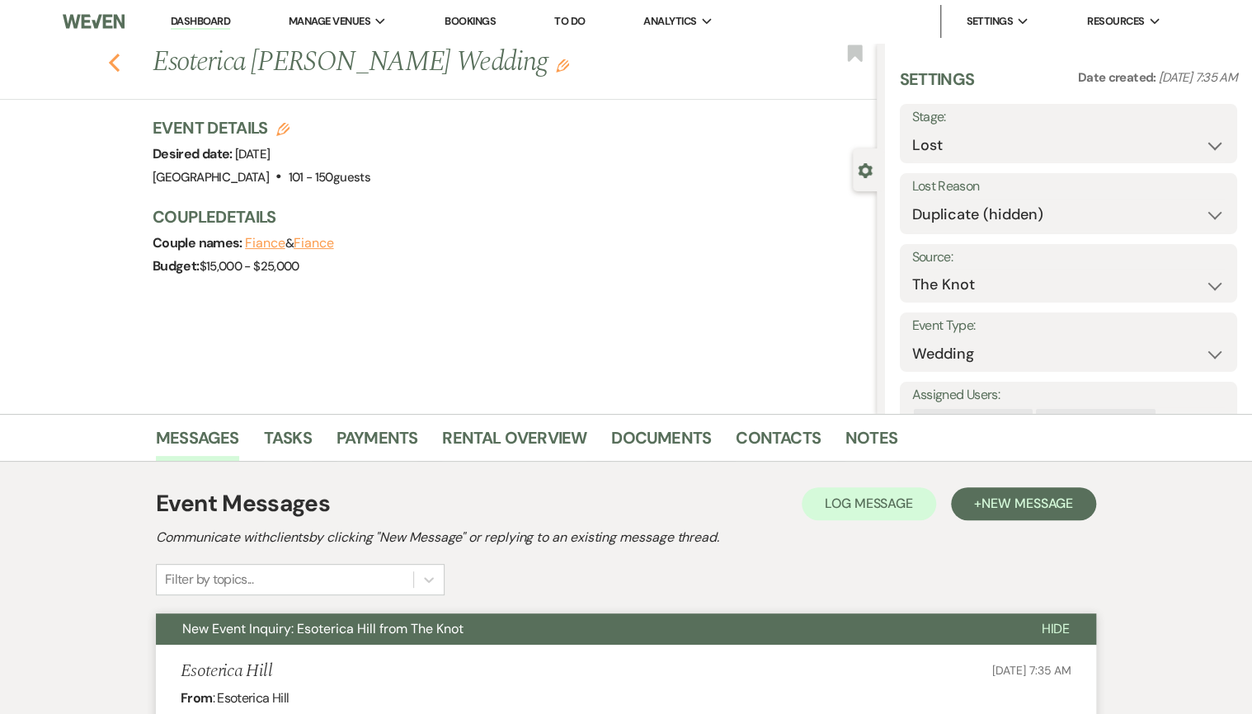
select select "5"
select select "8"
select select "5"
select select "8"
select select "5"
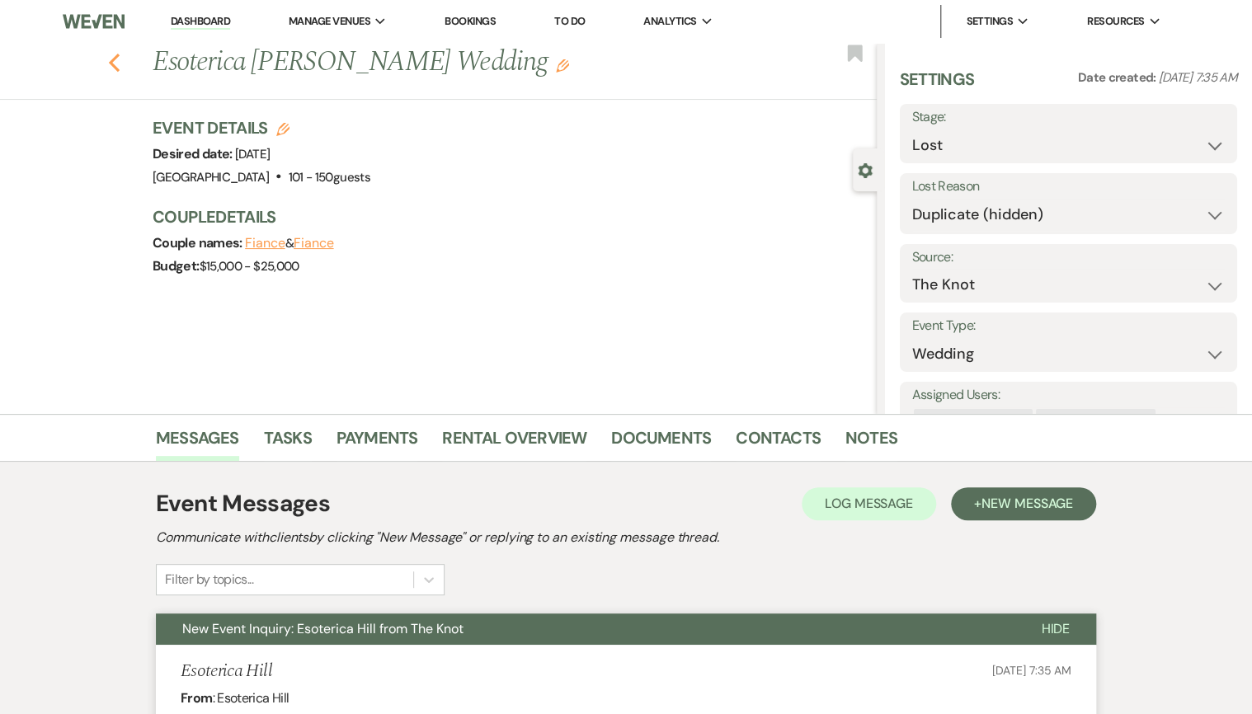
select select "8"
select select "5"
select select "8"
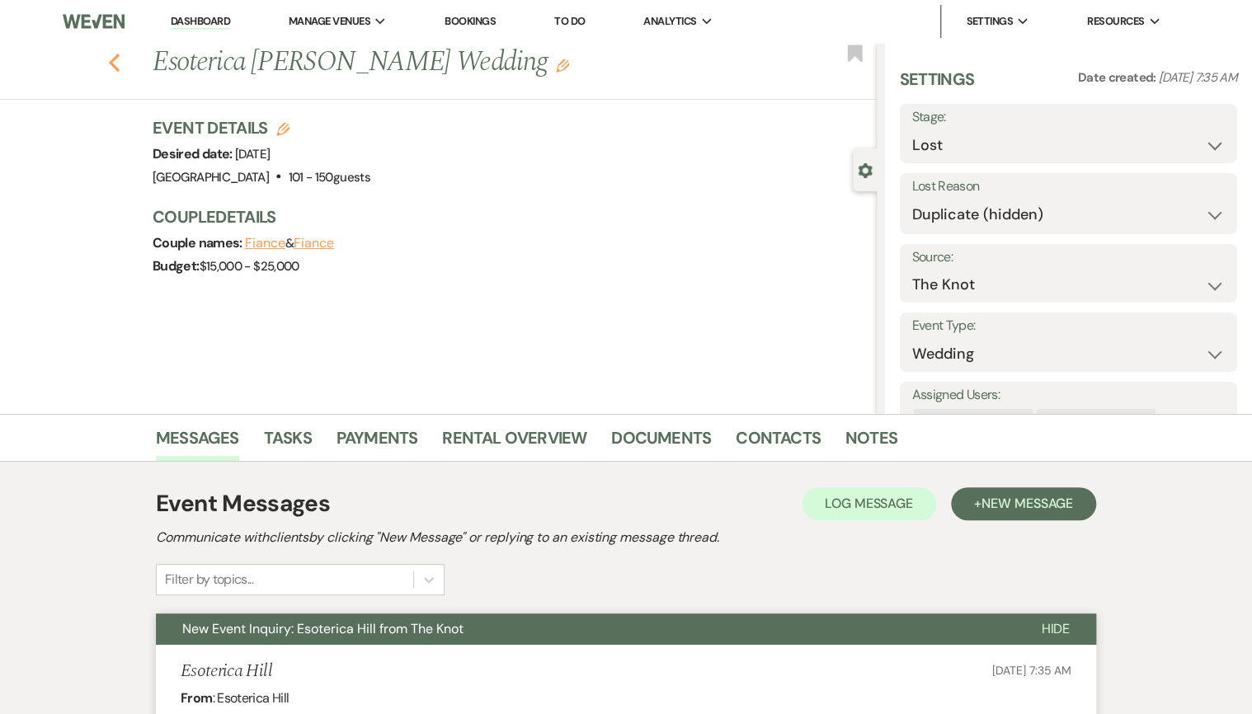
select select "5"
select select "8"
select select "5"
select select "8"
select select "5"
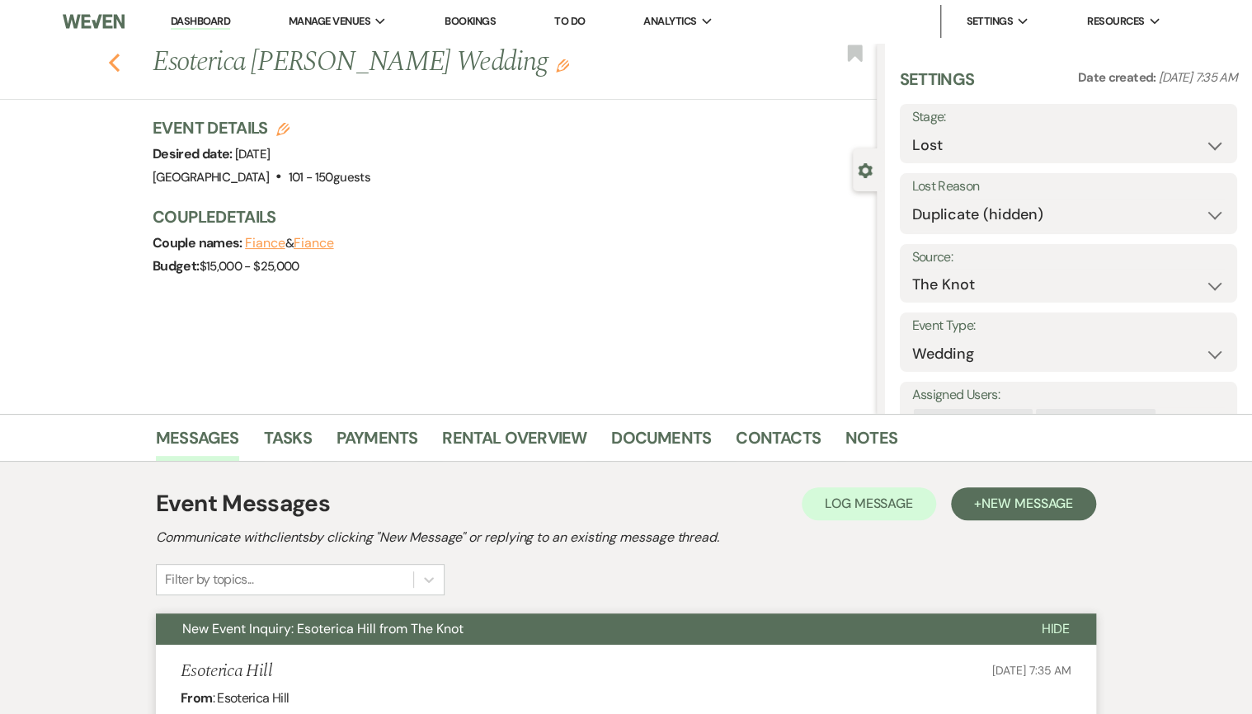
select select "8"
select select "5"
select select "8"
select select "5"
select select "8"
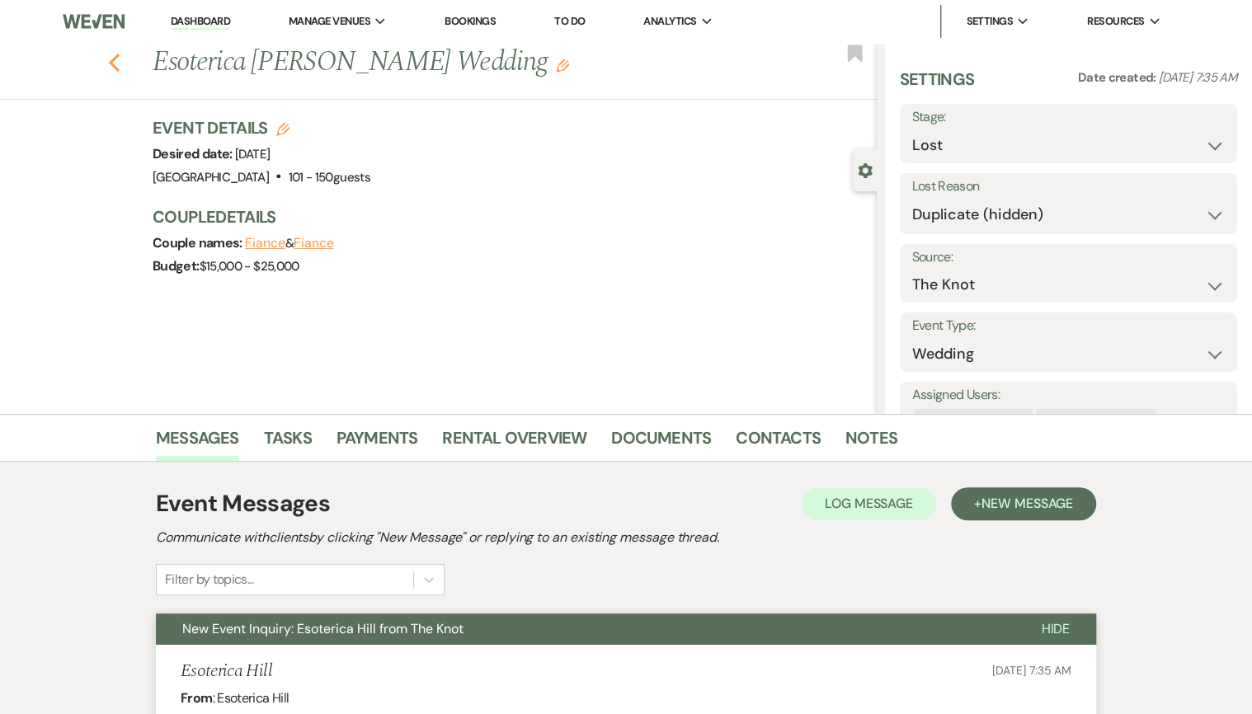
select select "5"
select select "8"
select select "5"
select select "8"
select select "5"
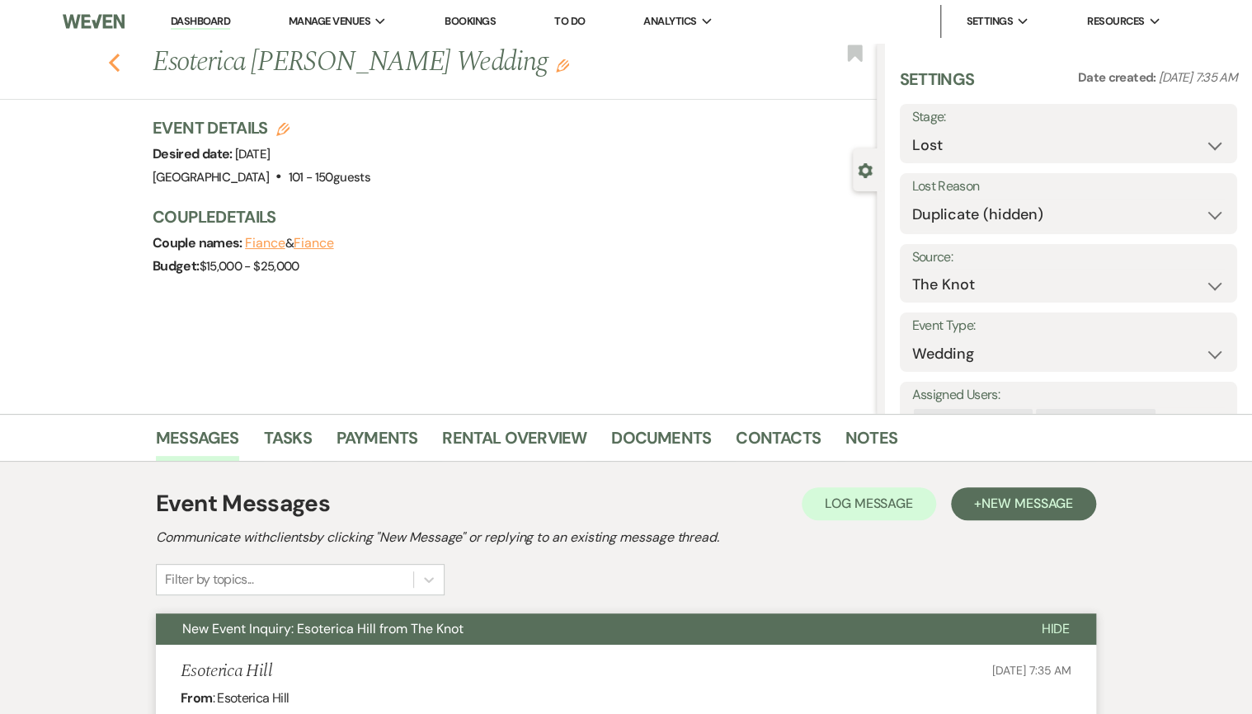
select select "8"
select select "5"
select select "8"
select select "5"
select select "8"
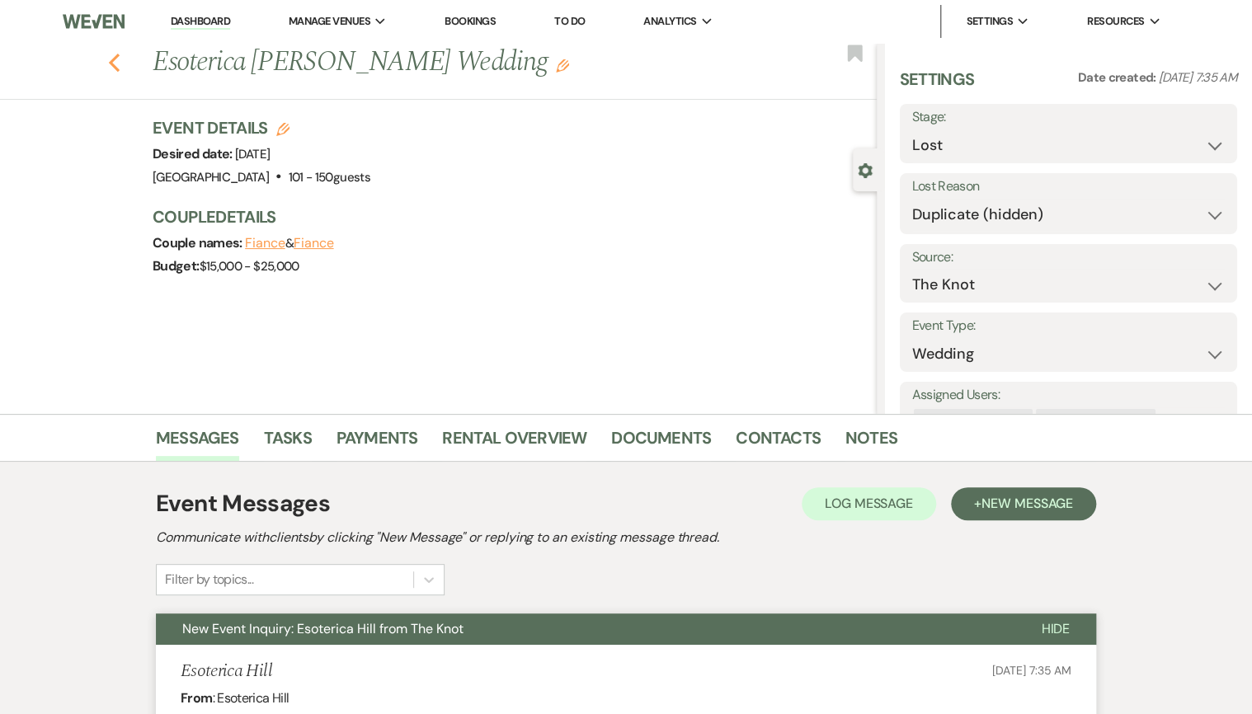
select select "5"
select select "8"
select select "9"
select select "8"
select select "5"
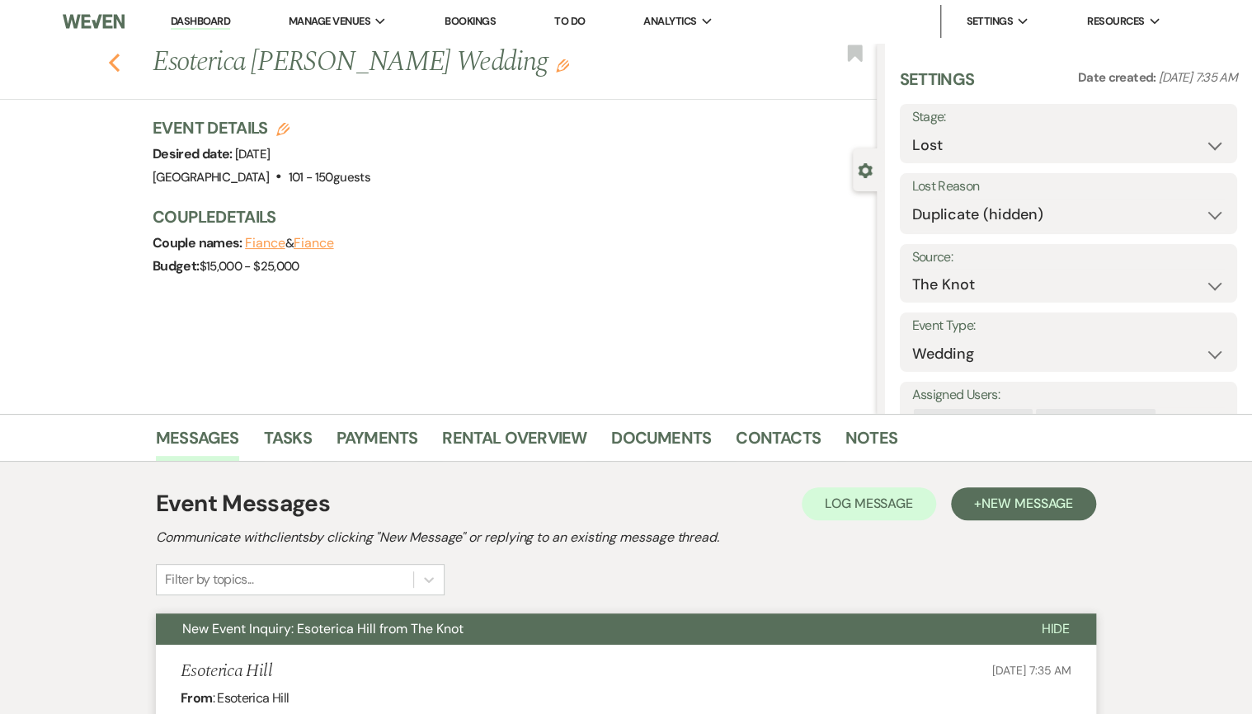
select select "8"
select select "5"
select select "8"
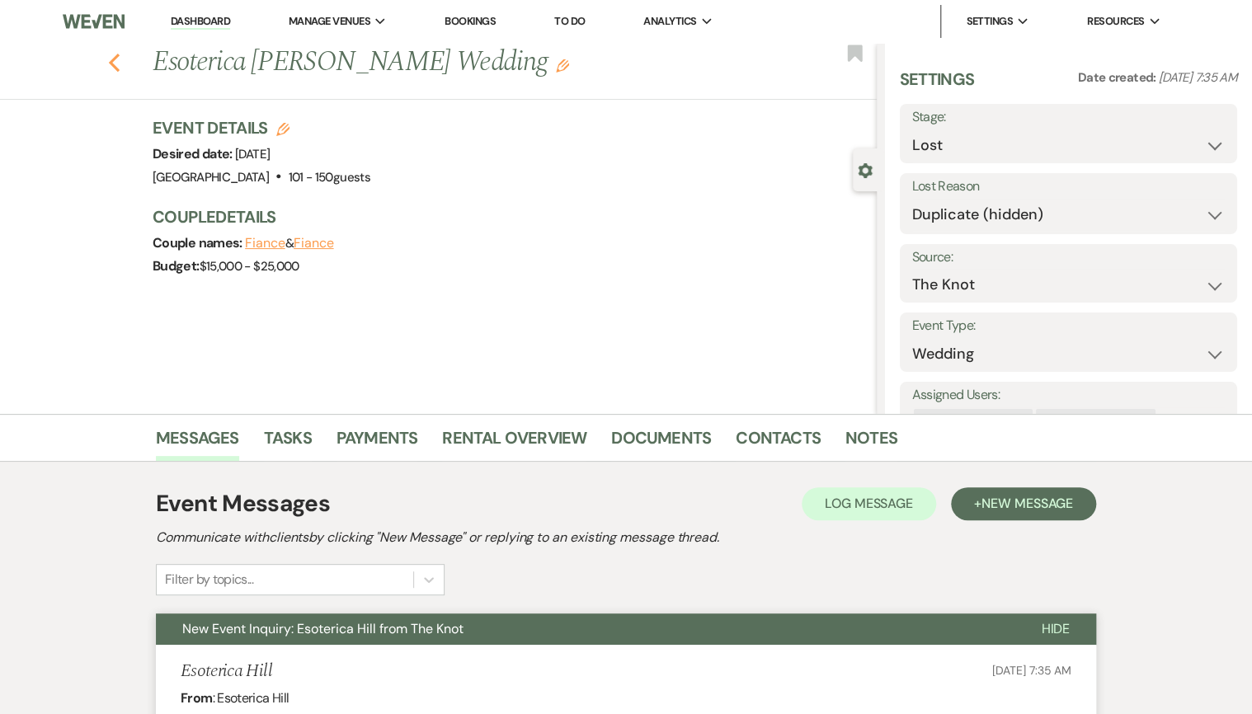
select select "11"
select select "8"
select select "5"
select select "8"
select select "7"
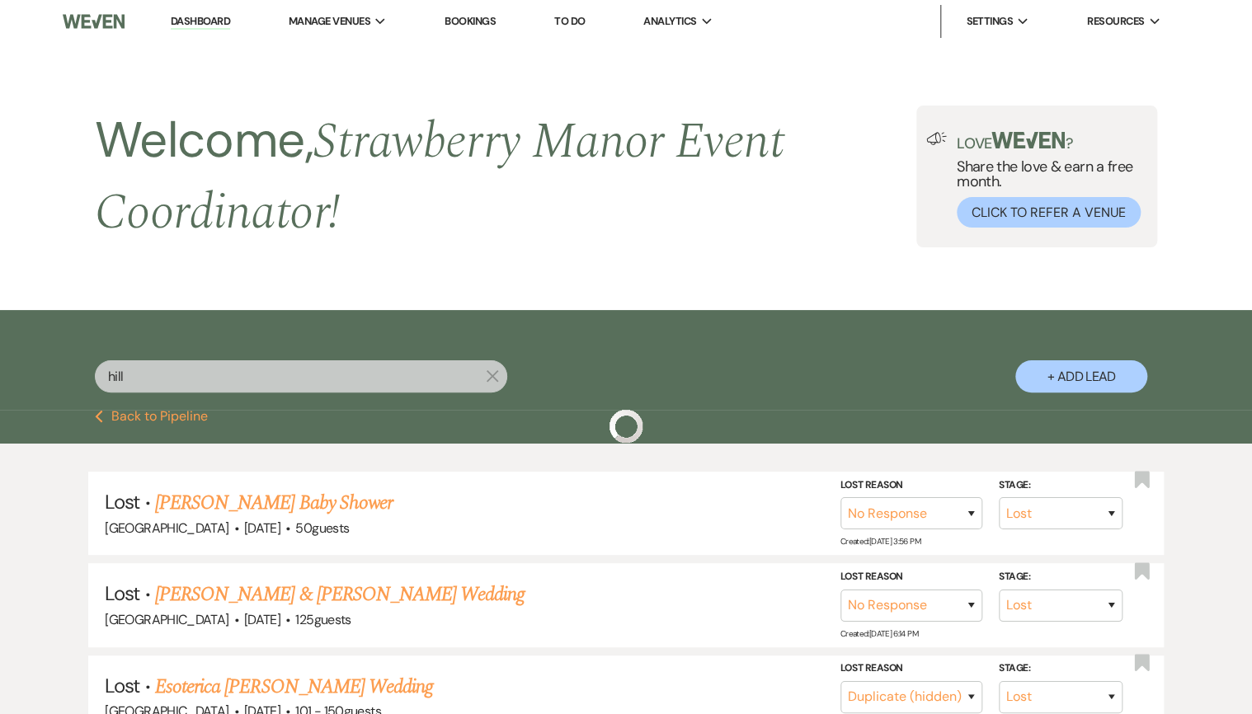
scroll to position [198, 0]
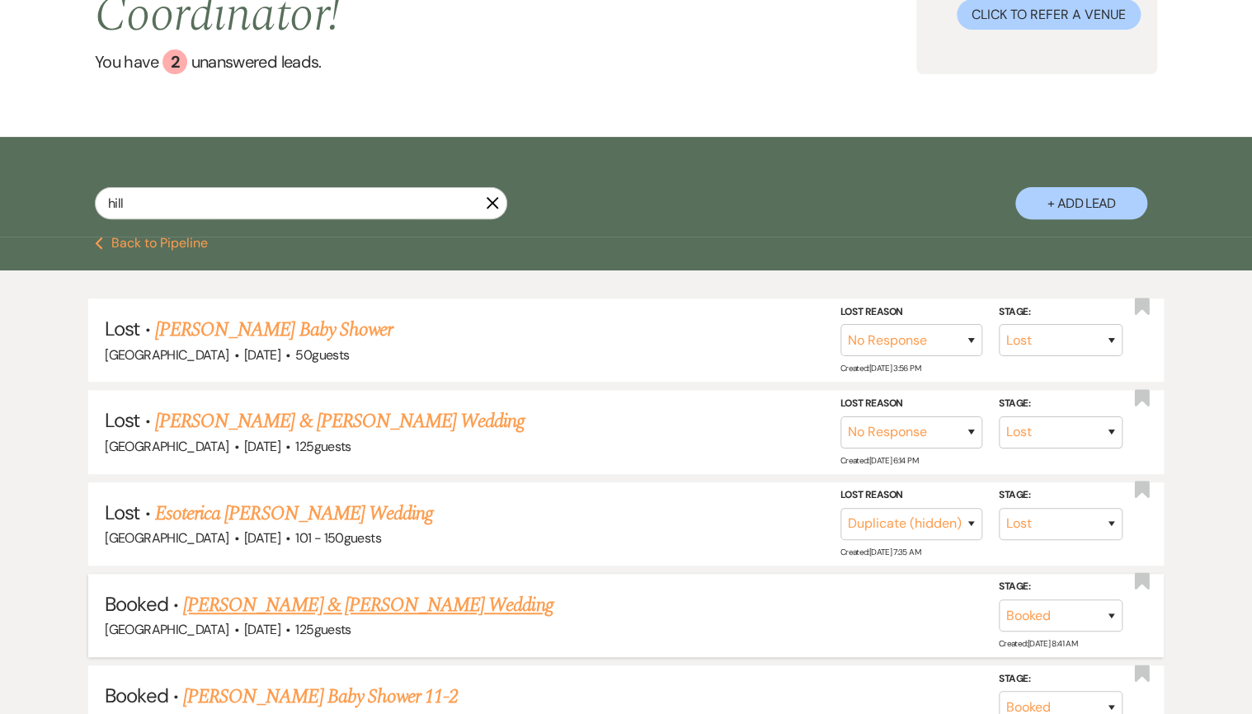
click at [272, 591] on link "[PERSON_NAME] & [PERSON_NAME] Wedding" at bounding box center [368, 606] width 370 height 30
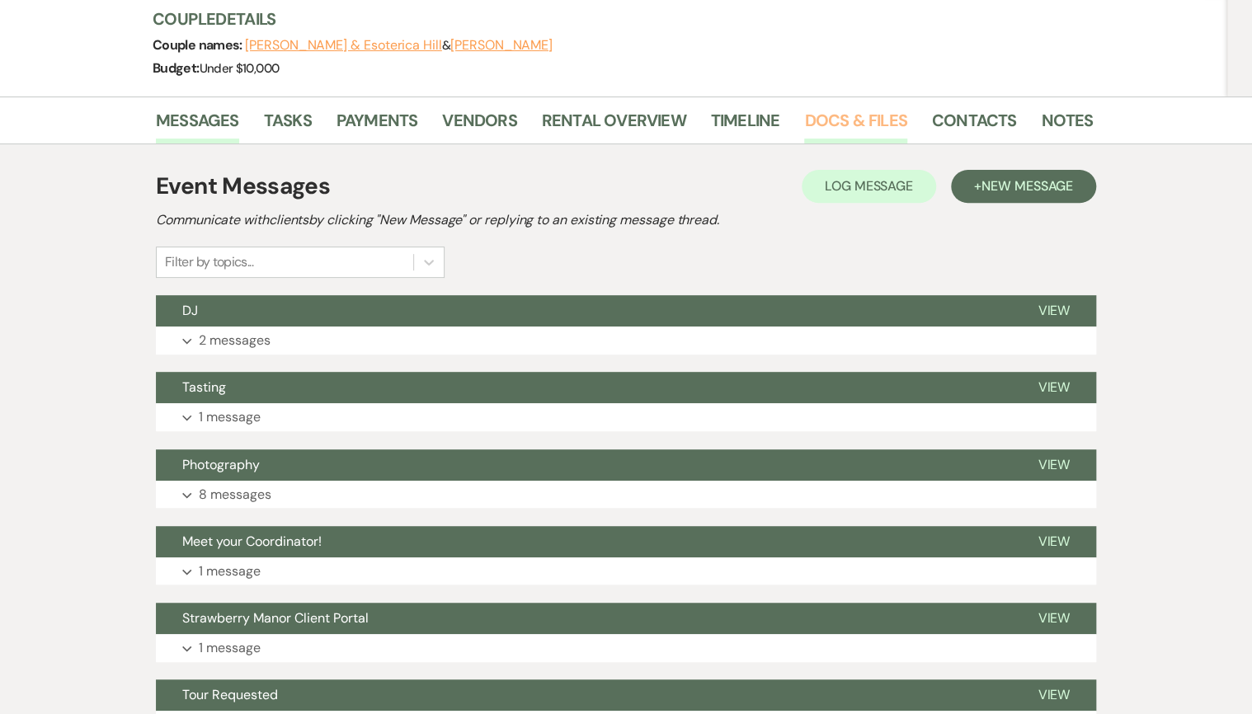
click at [879, 121] on link "Docs & Files" at bounding box center [855, 125] width 102 height 36
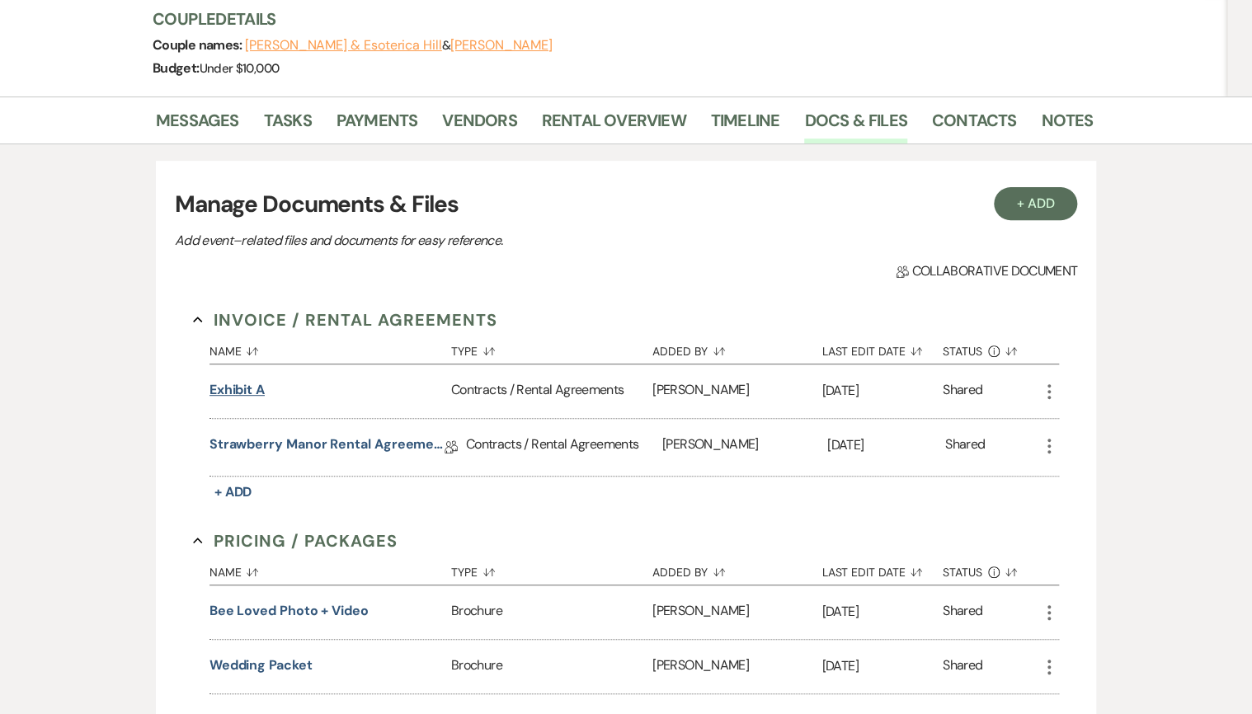
click at [247, 390] on button "Exhibit A" at bounding box center [237, 390] width 55 height 20
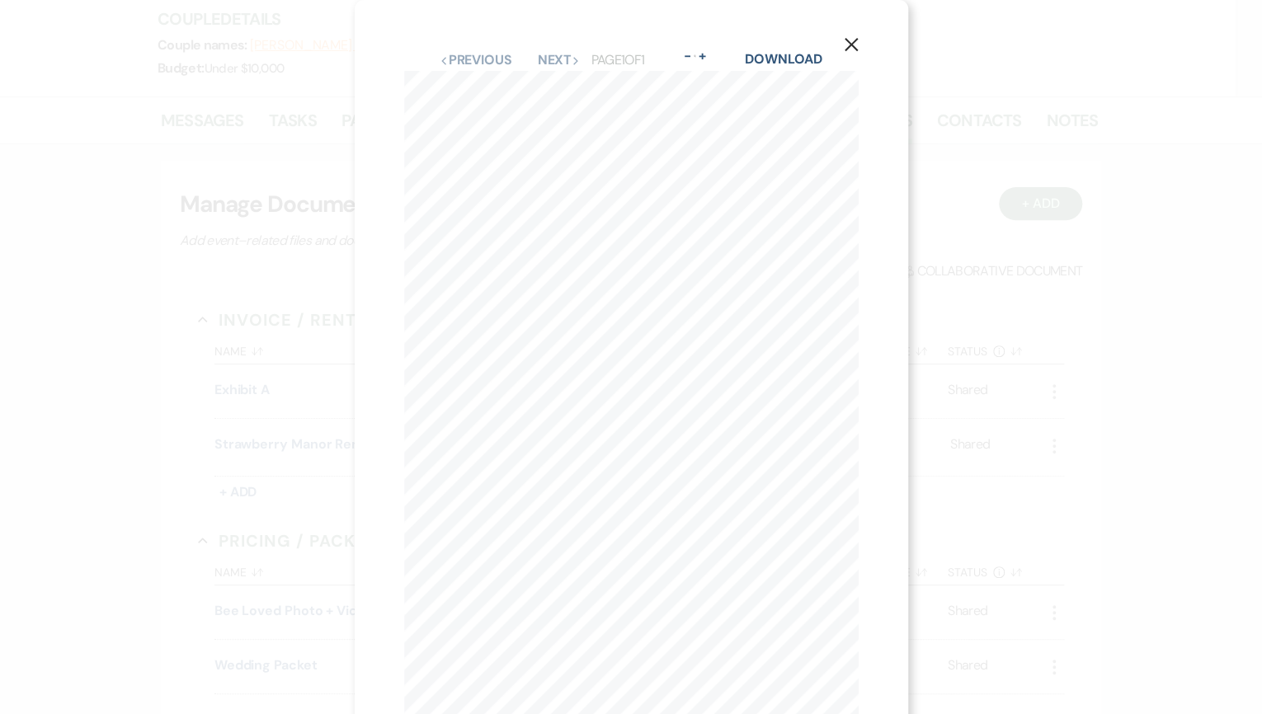
click at [850, 44] on use "button" at bounding box center [850, 44] width 13 height 13
